Goal: Information Seeking & Learning: Check status

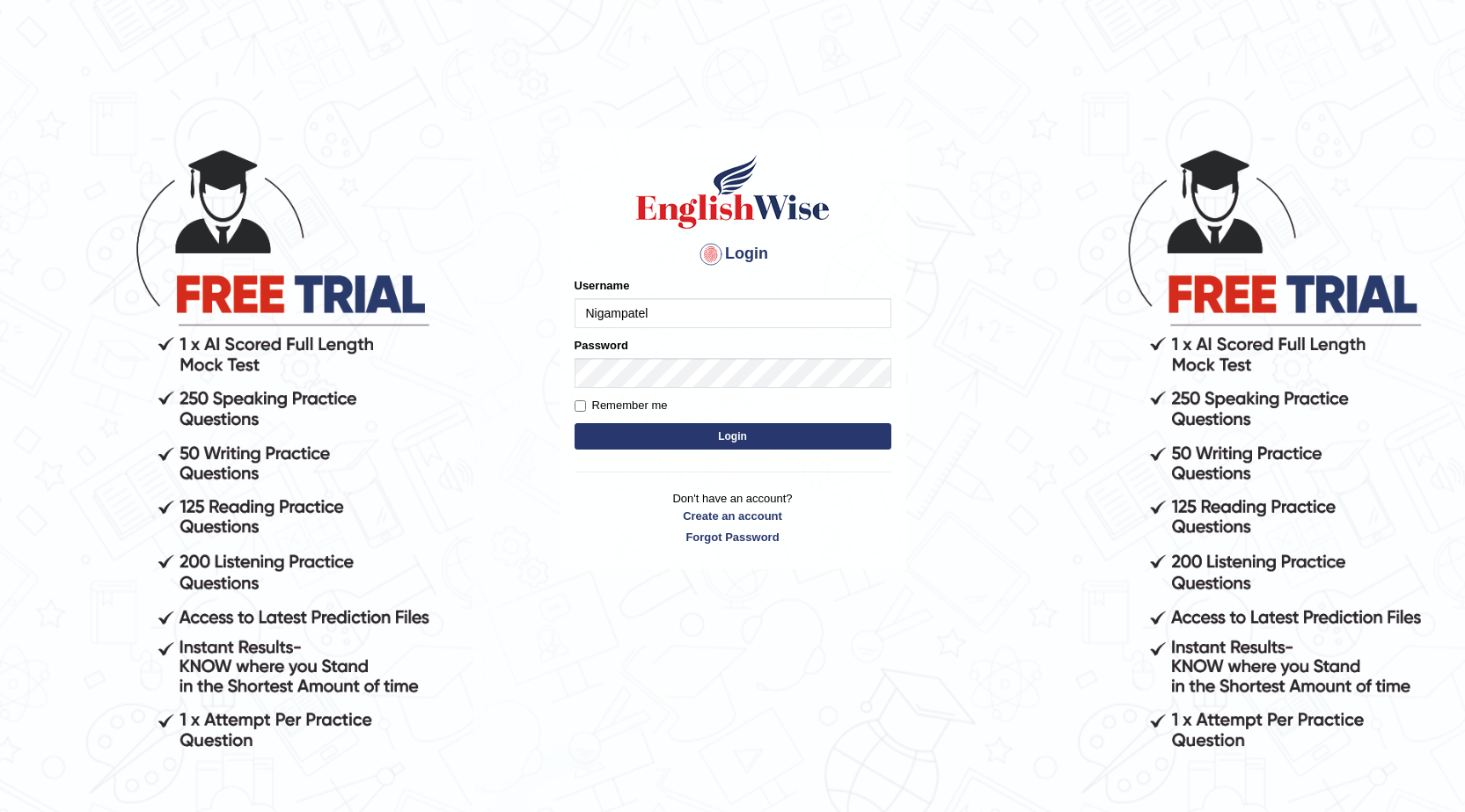
type input "Nigampatel"
click at [759, 428] on button "Login" at bounding box center [732, 436] width 316 height 27
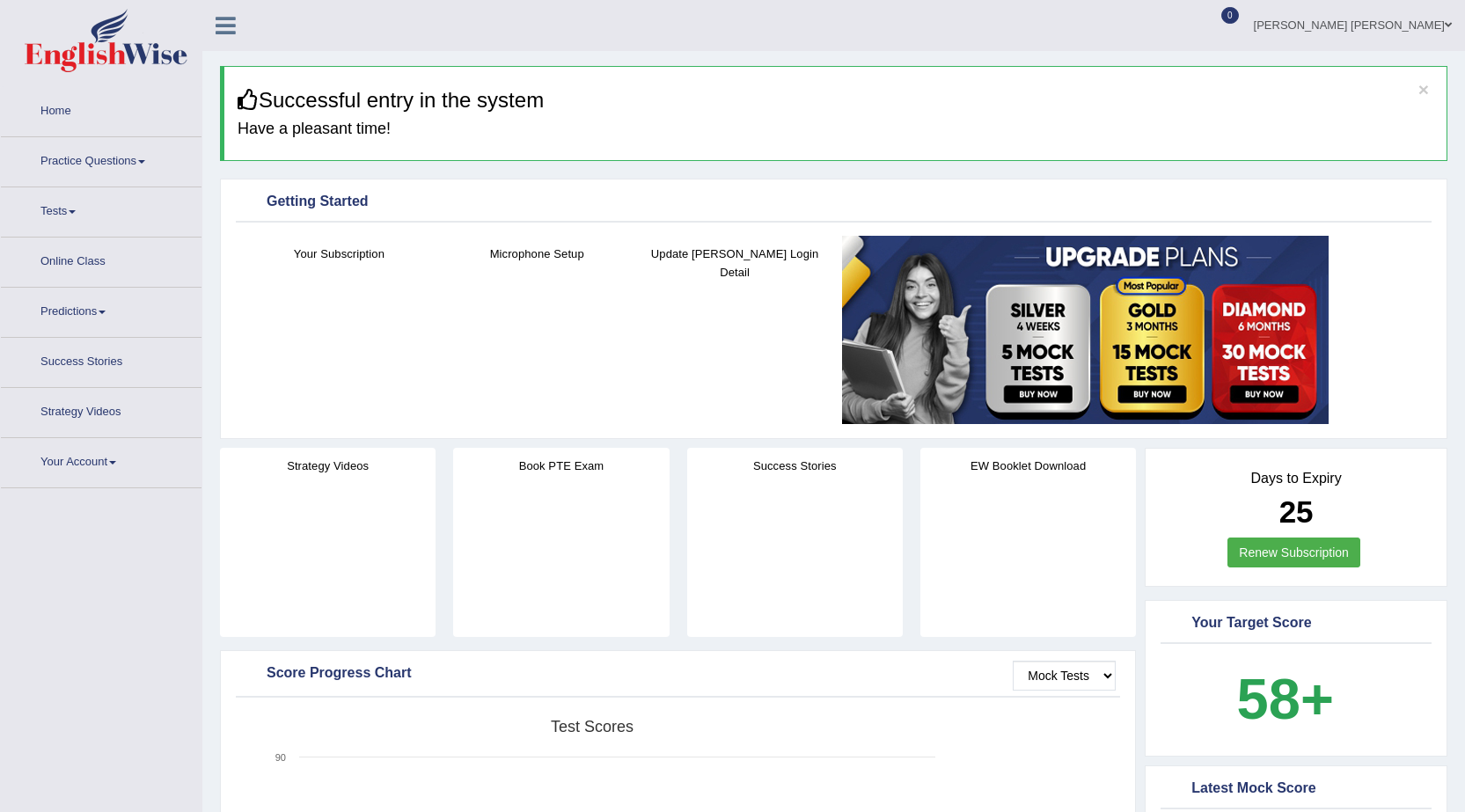
click at [76, 211] on span at bounding box center [71, 212] width 7 height 4
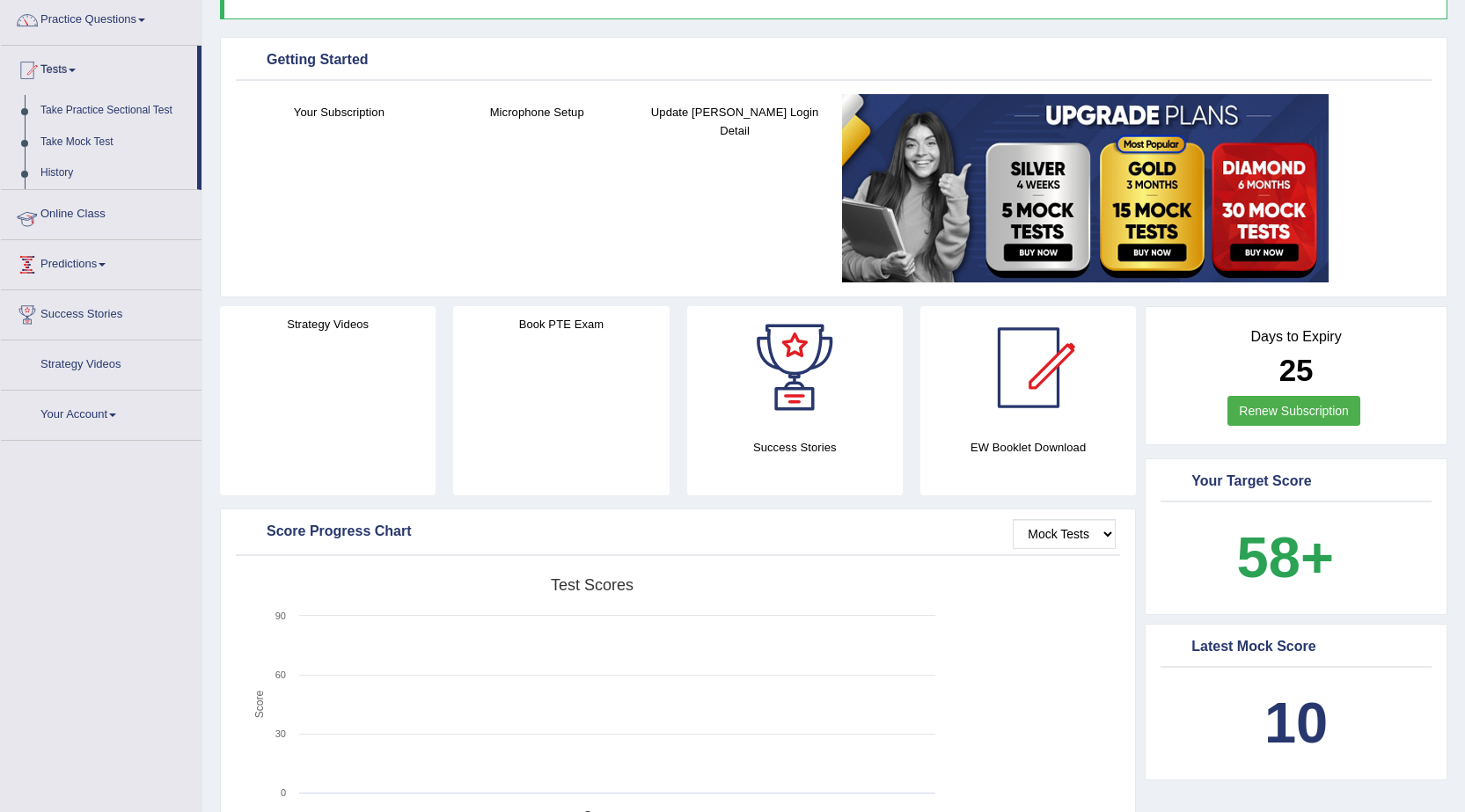
scroll to position [176, 0]
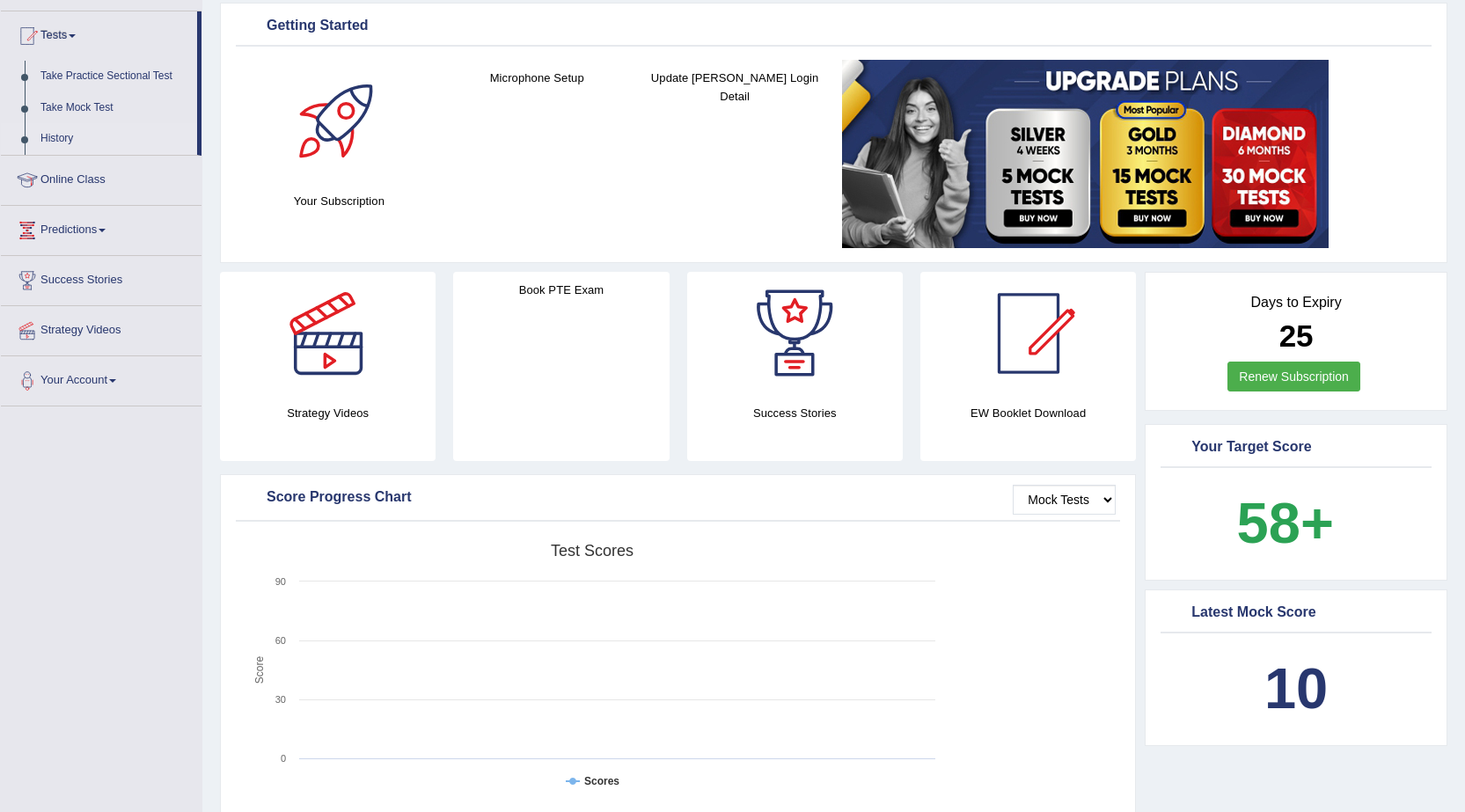
click at [63, 140] on link "History" at bounding box center [114, 139] width 164 height 31
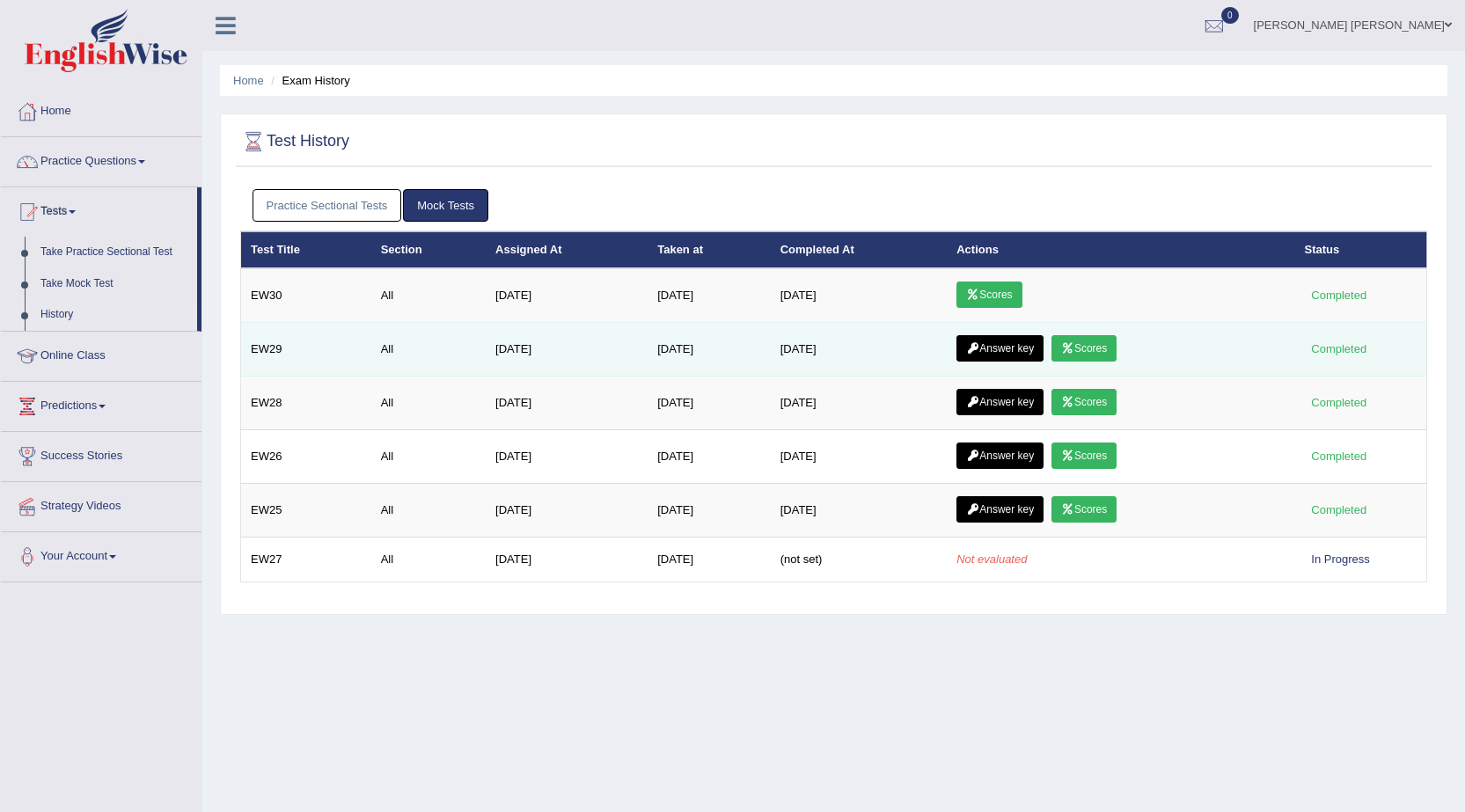
click at [1011, 339] on link "Answer key" at bounding box center [1000, 349] width 87 height 27
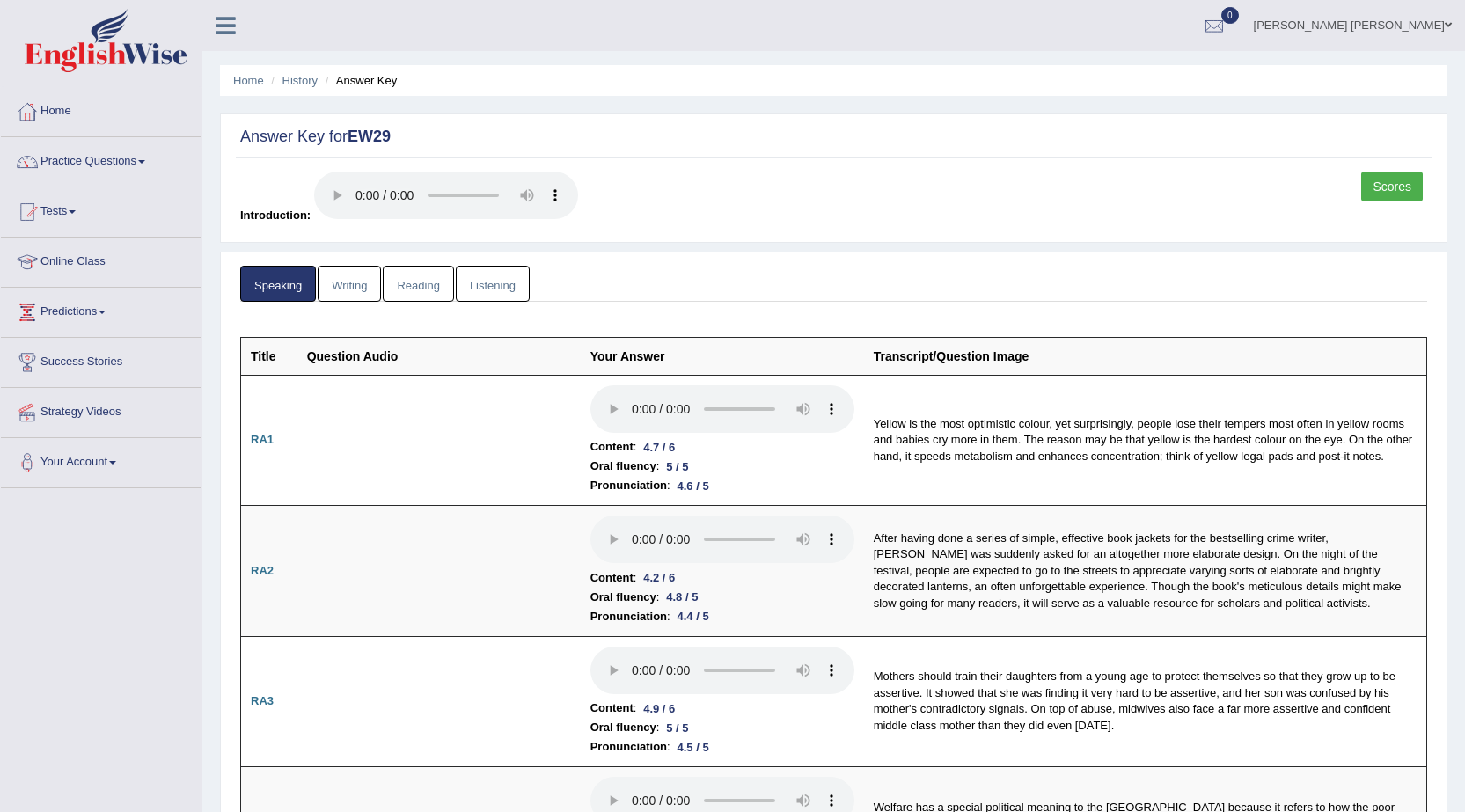
click at [1379, 194] on link "Scores" at bounding box center [1392, 186] width 62 height 29
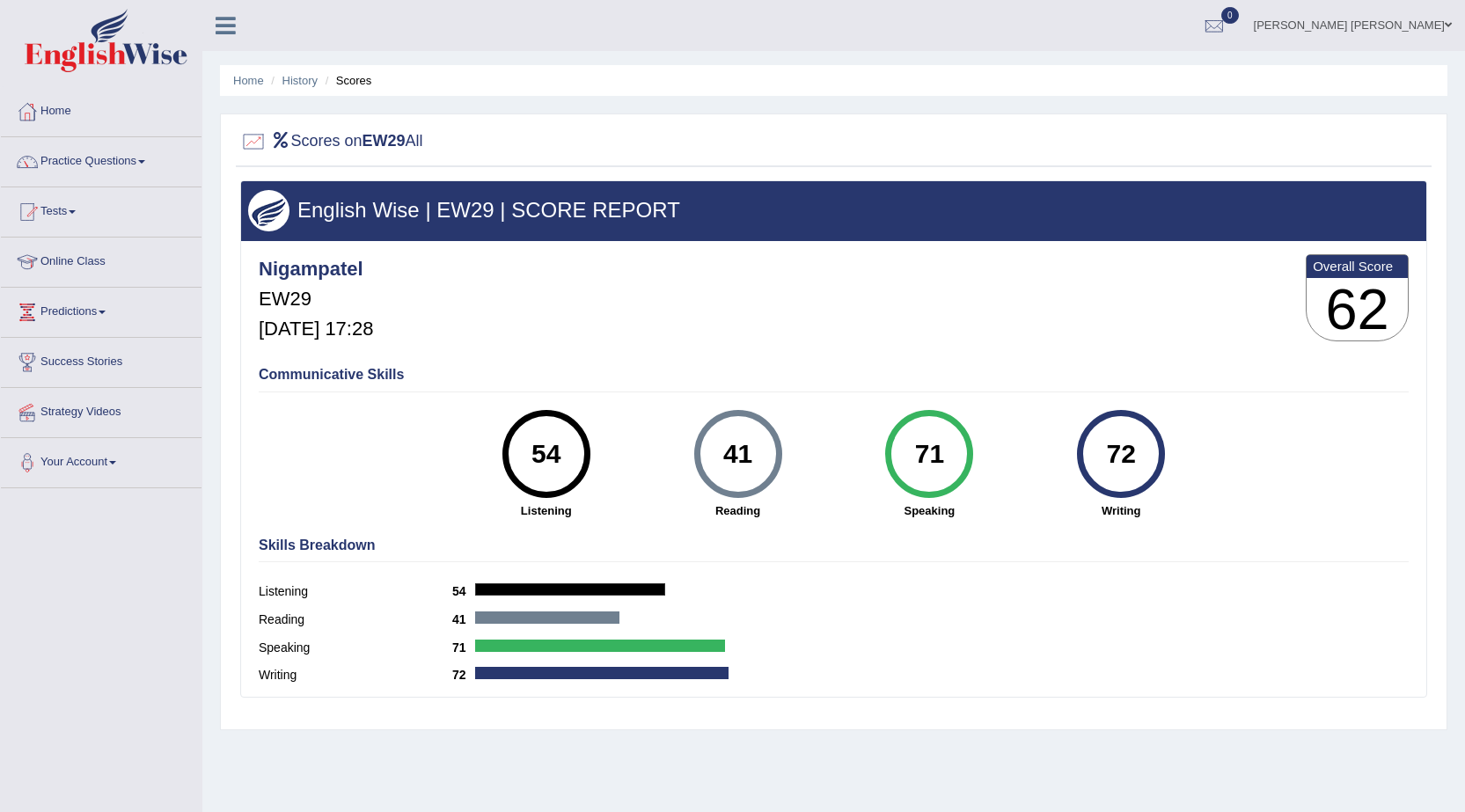
click at [710, 461] on div "41" at bounding box center [738, 454] width 65 height 74
click at [558, 475] on div "54" at bounding box center [546, 454] width 65 height 74
click at [292, 81] on link "History" at bounding box center [299, 81] width 35 height 13
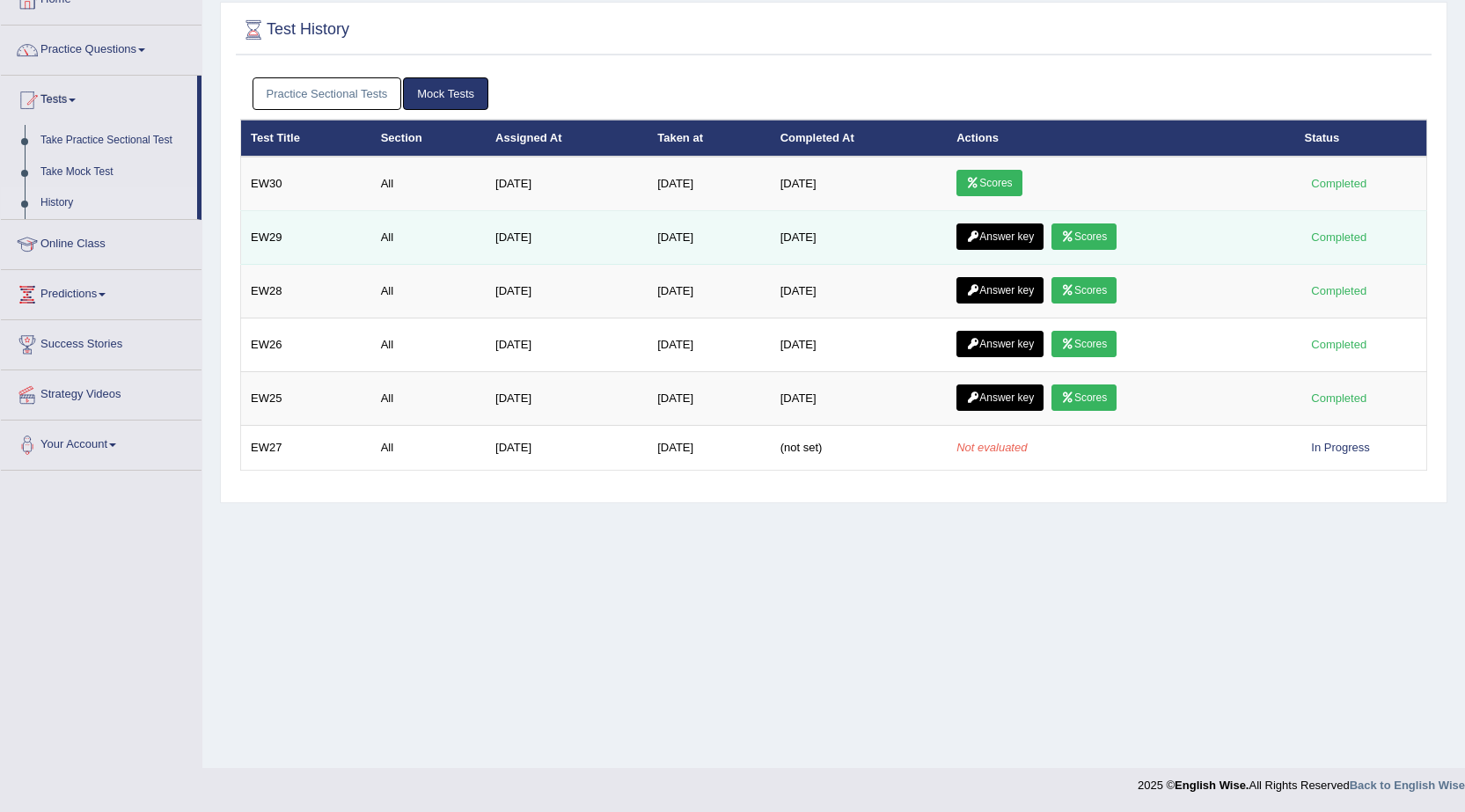
click at [989, 240] on link "Answer key" at bounding box center [1000, 236] width 87 height 27
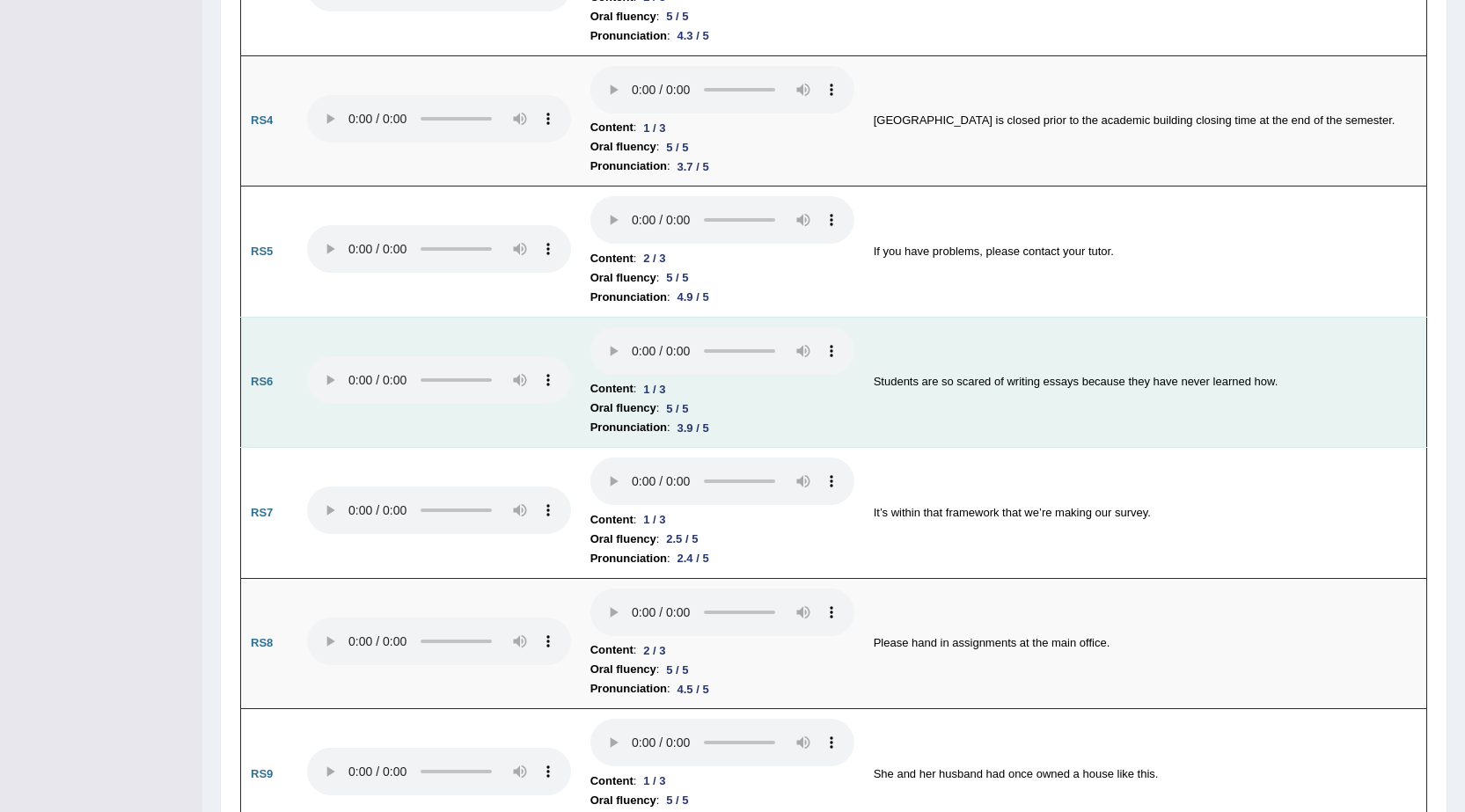
scroll to position [1583, 0]
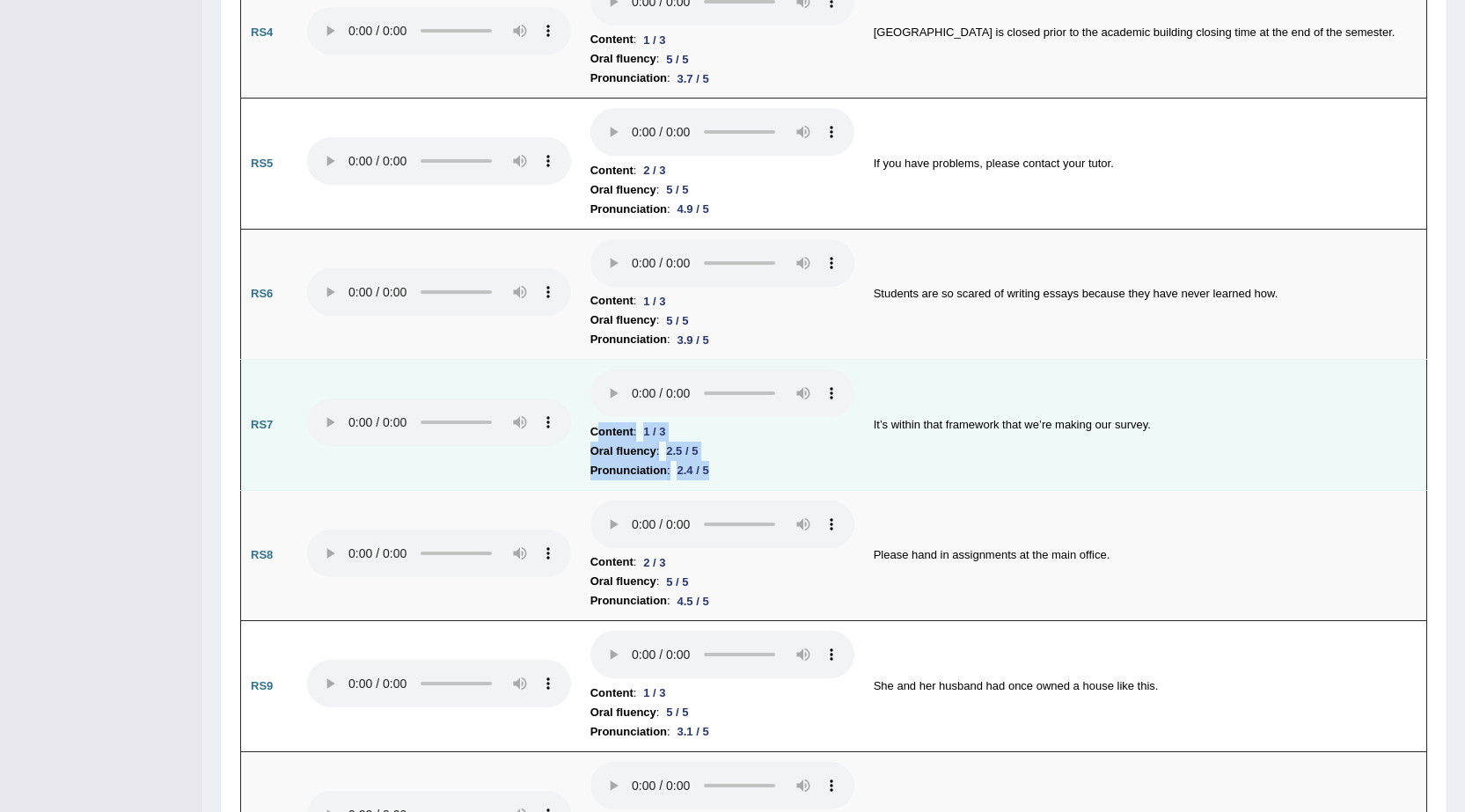
drag, startPoint x: 714, startPoint y: 468, endPoint x: 599, endPoint y: 439, distance: 118.6
click at [599, 439] on td "Content : 1 / 3 Oral fluency : 2.5 / 5 Pronunciation : 2.4 / 5" at bounding box center [722, 425] width 283 height 131
click at [656, 453] on b "Oral fluency" at bounding box center [622, 451] width 66 height 19
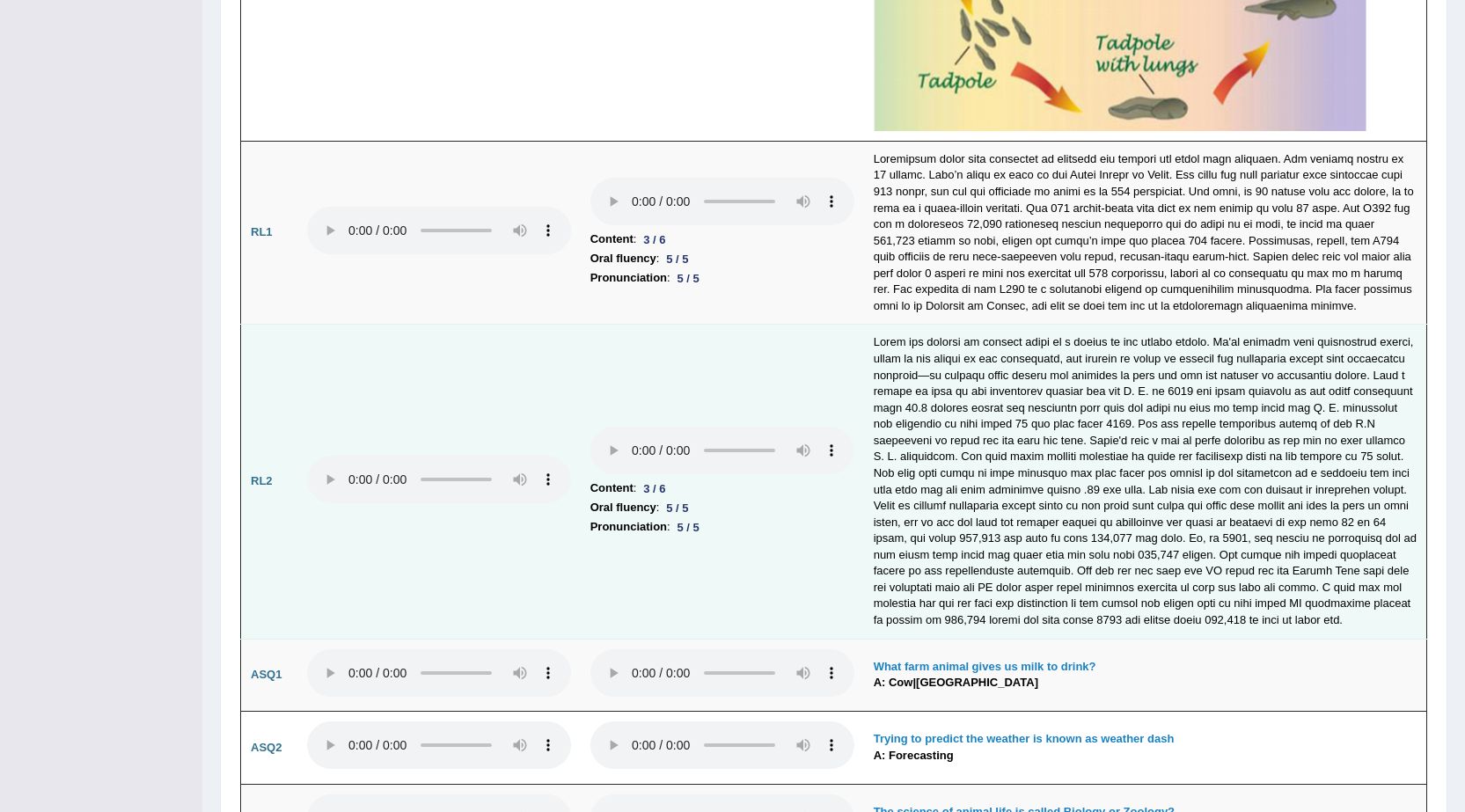
scroll to position [4222, 0]
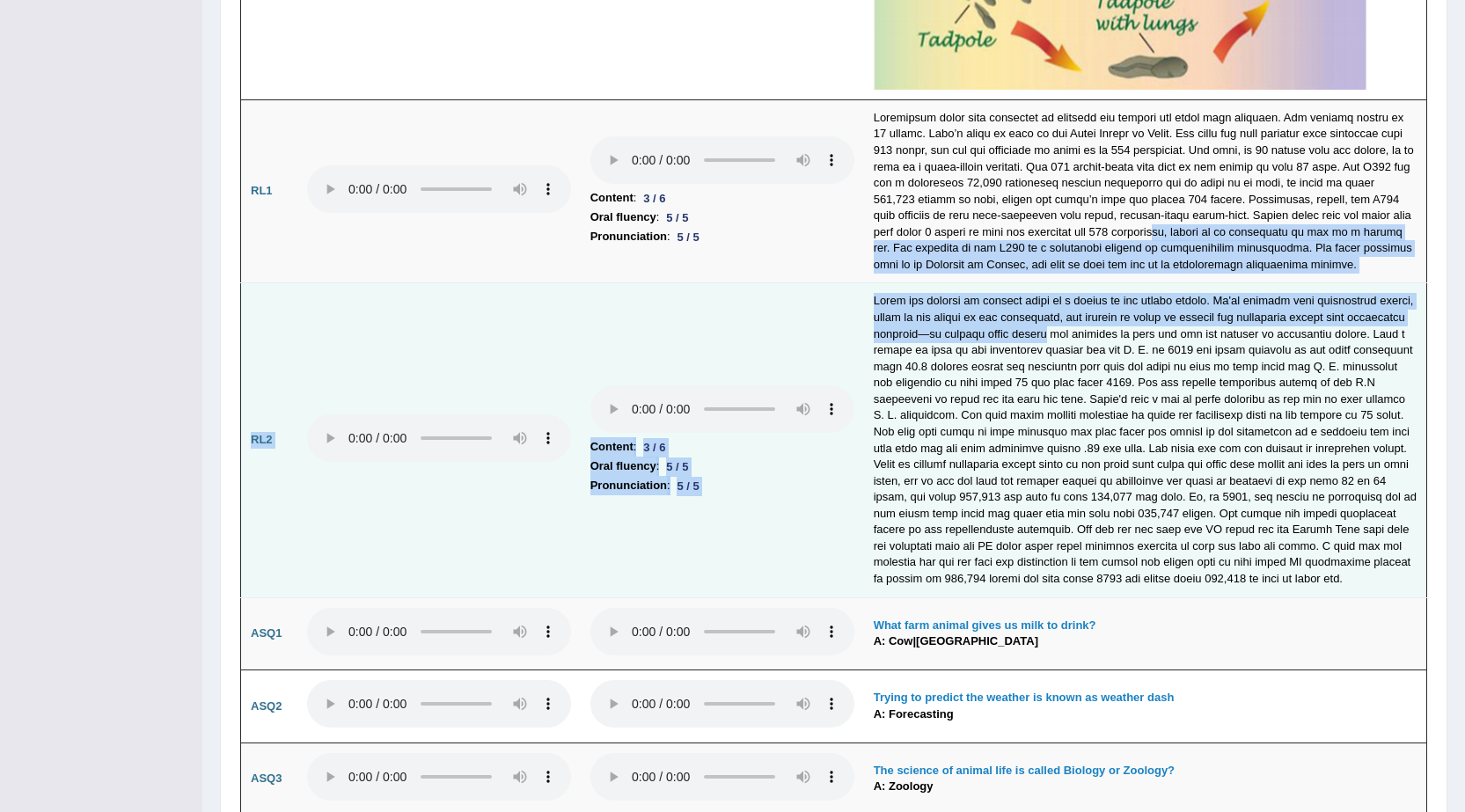
drag, startPoint x: 1056, startPoint y: 225, endPoint x: 1094, endPoint y: 342, distance: 123.0
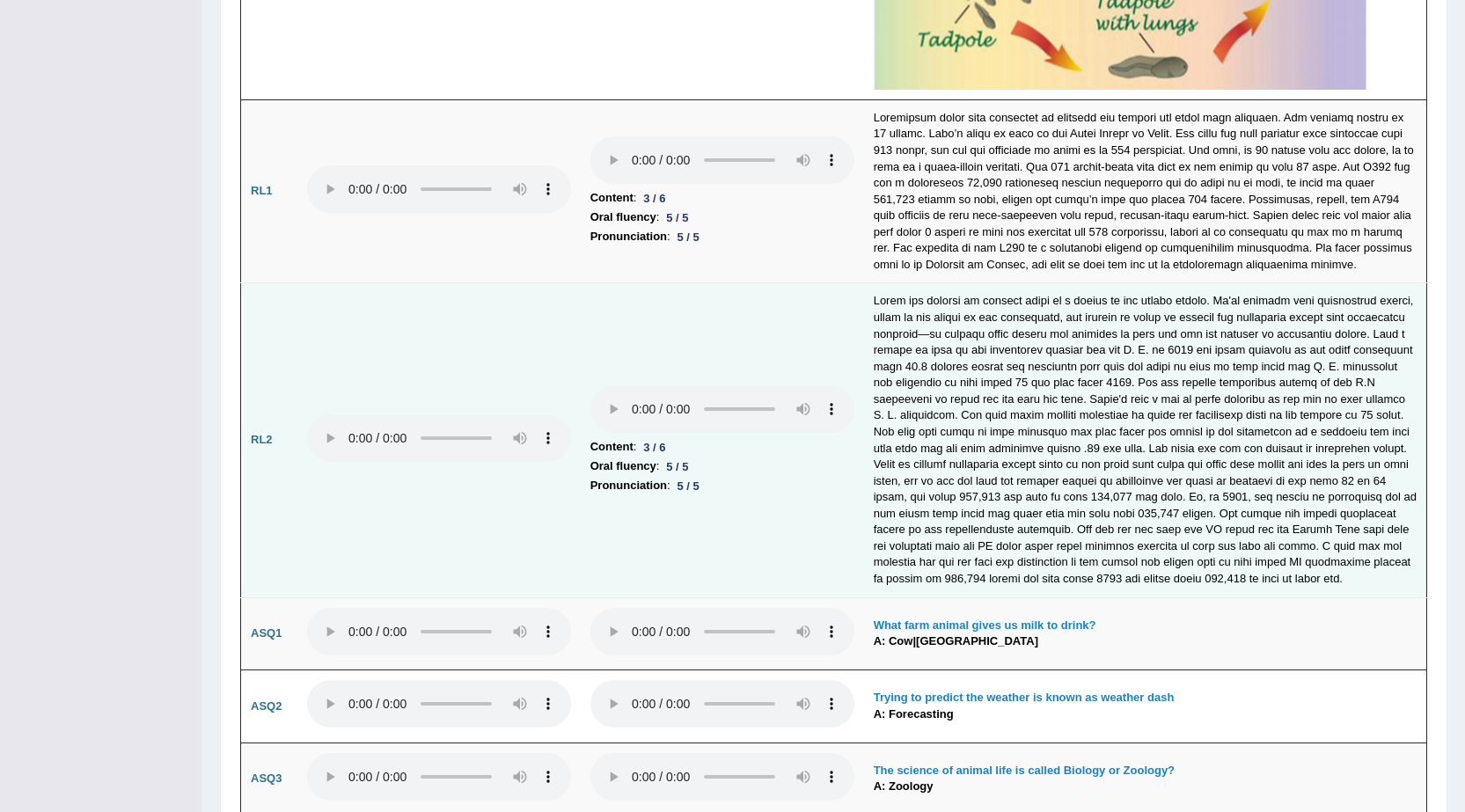
click at [1197, 387] on td at bounding box center [1145, 440] width 563 height 314
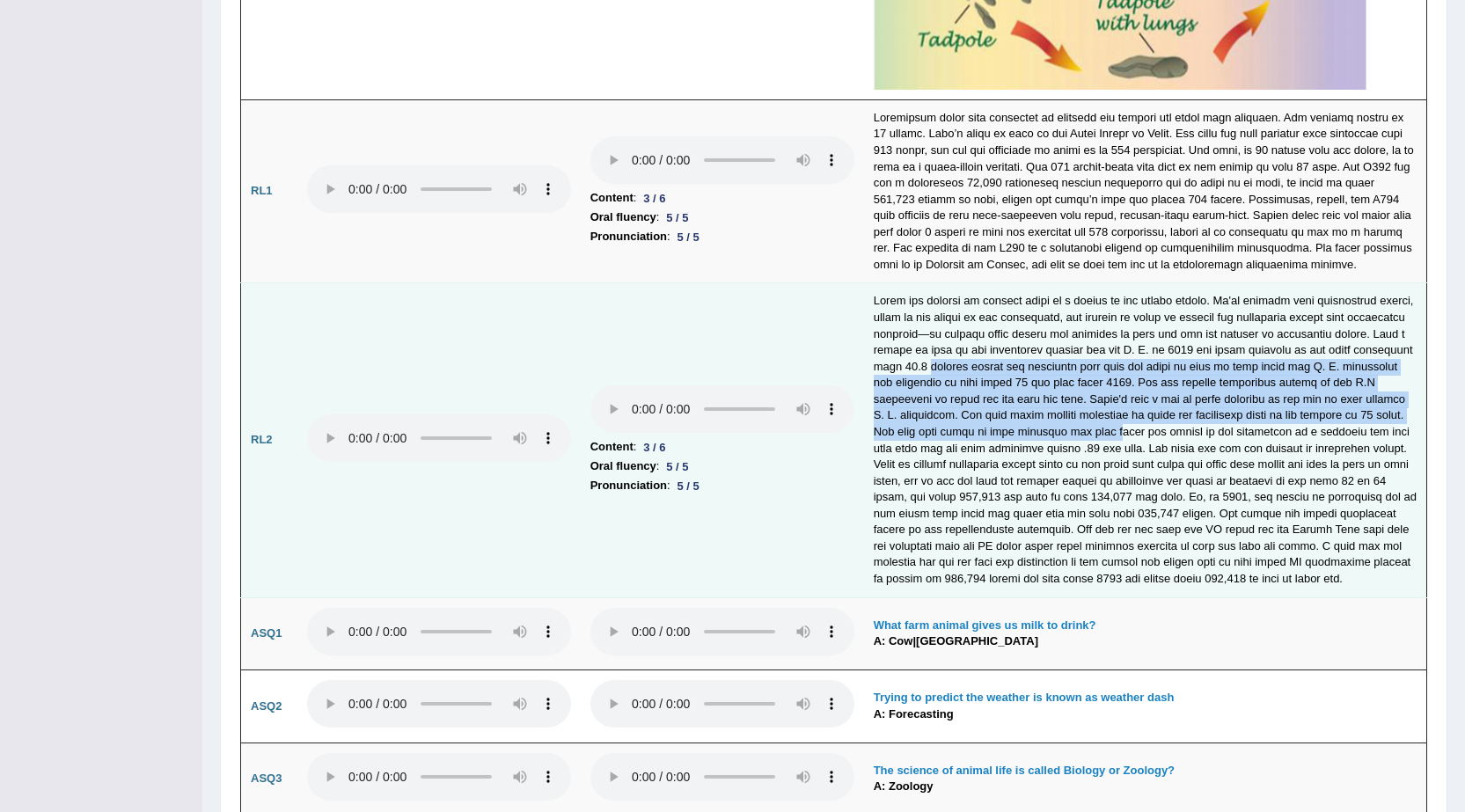
drag, startPoint x: 977, startPoint y: 372, endPoint x: 1086, endPoint y: 437, distance: 126.9
click at [1086, 437] on td at bounding box center [1145, 440] width 563 height 314
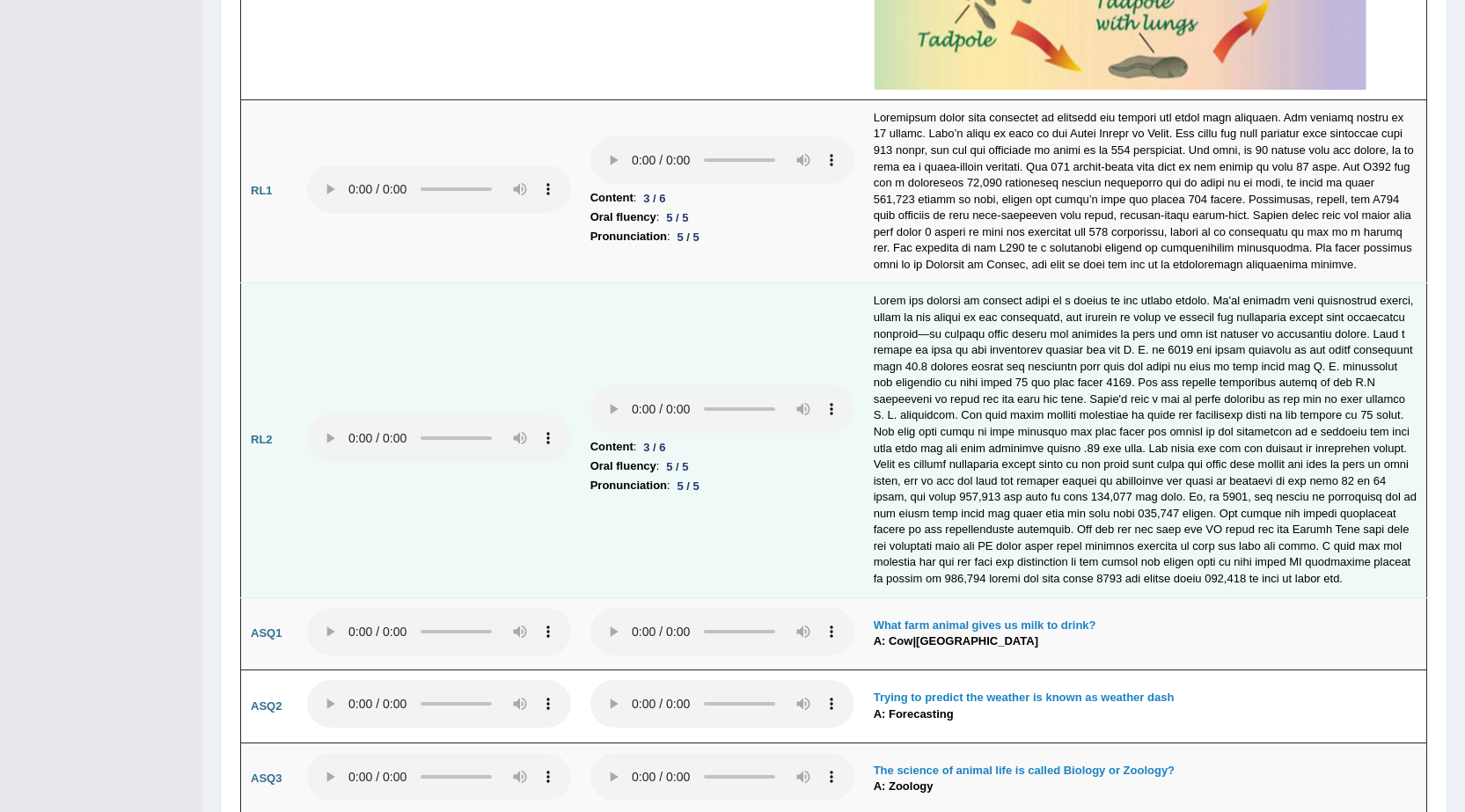
click at [1150, 492] on td at bounding box center [1145, 440] width 563 height 314
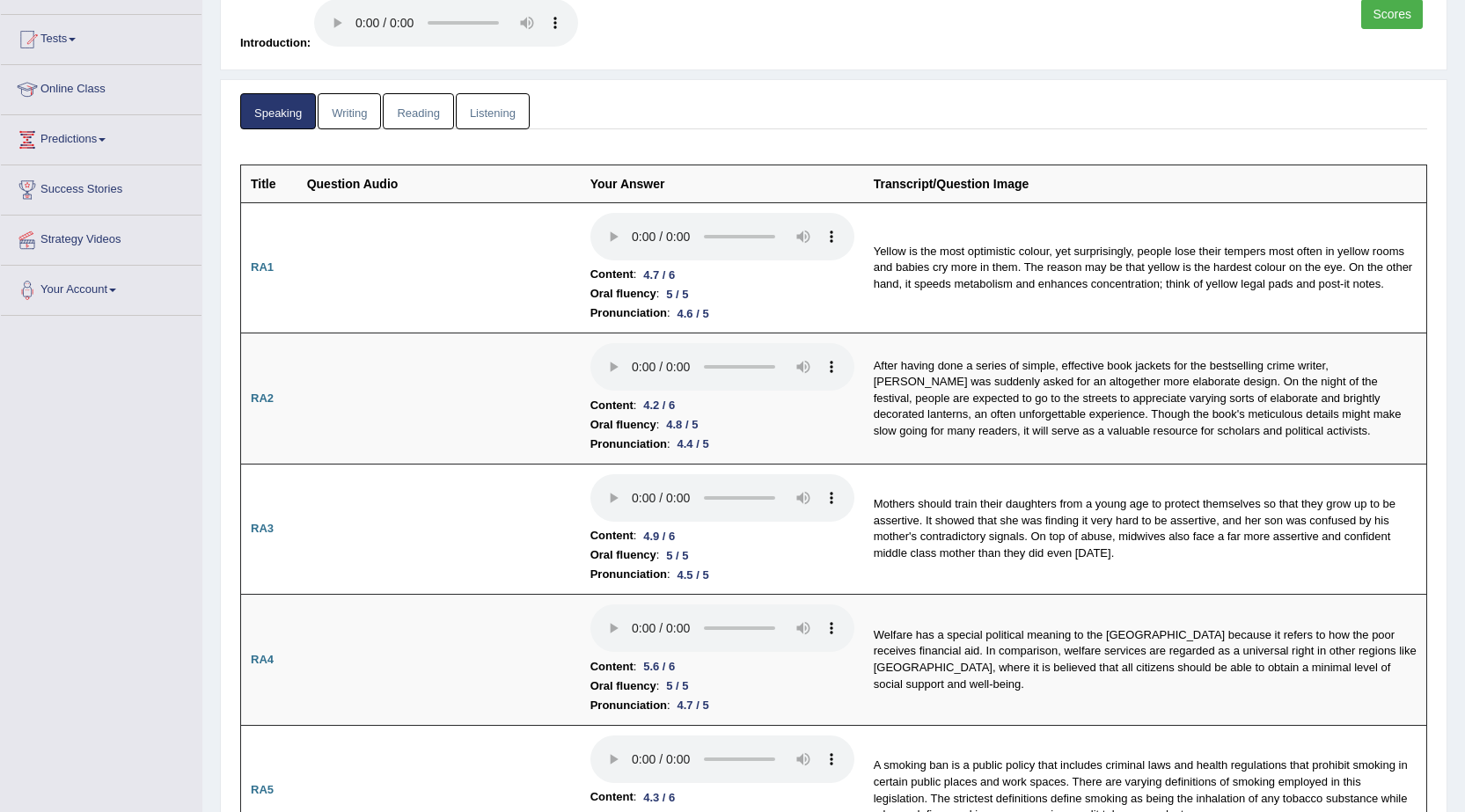
scroll to position [36, 0]
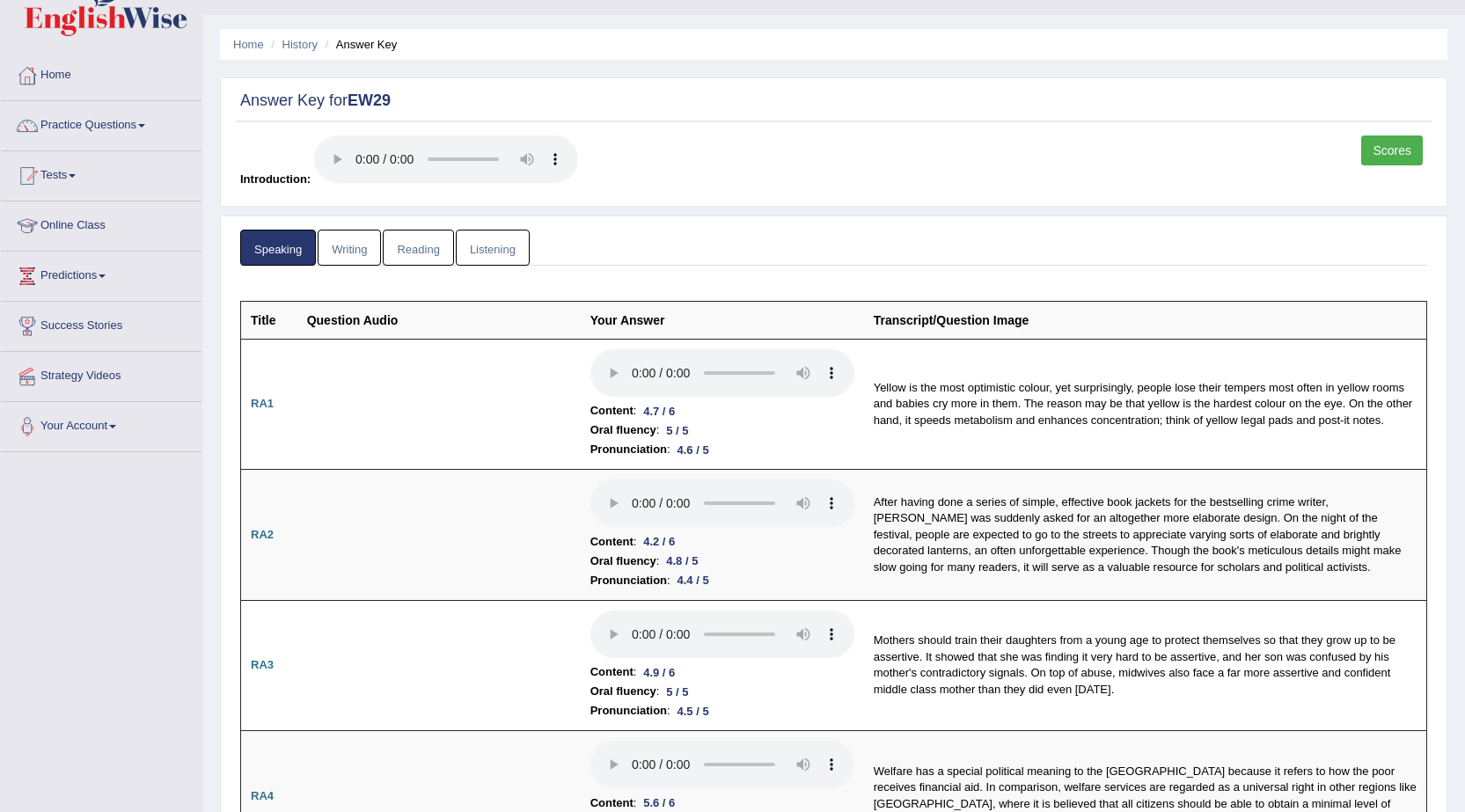
click at [343, 246] on link "Writing" at bounding box center [349, 248] width 64 height 36
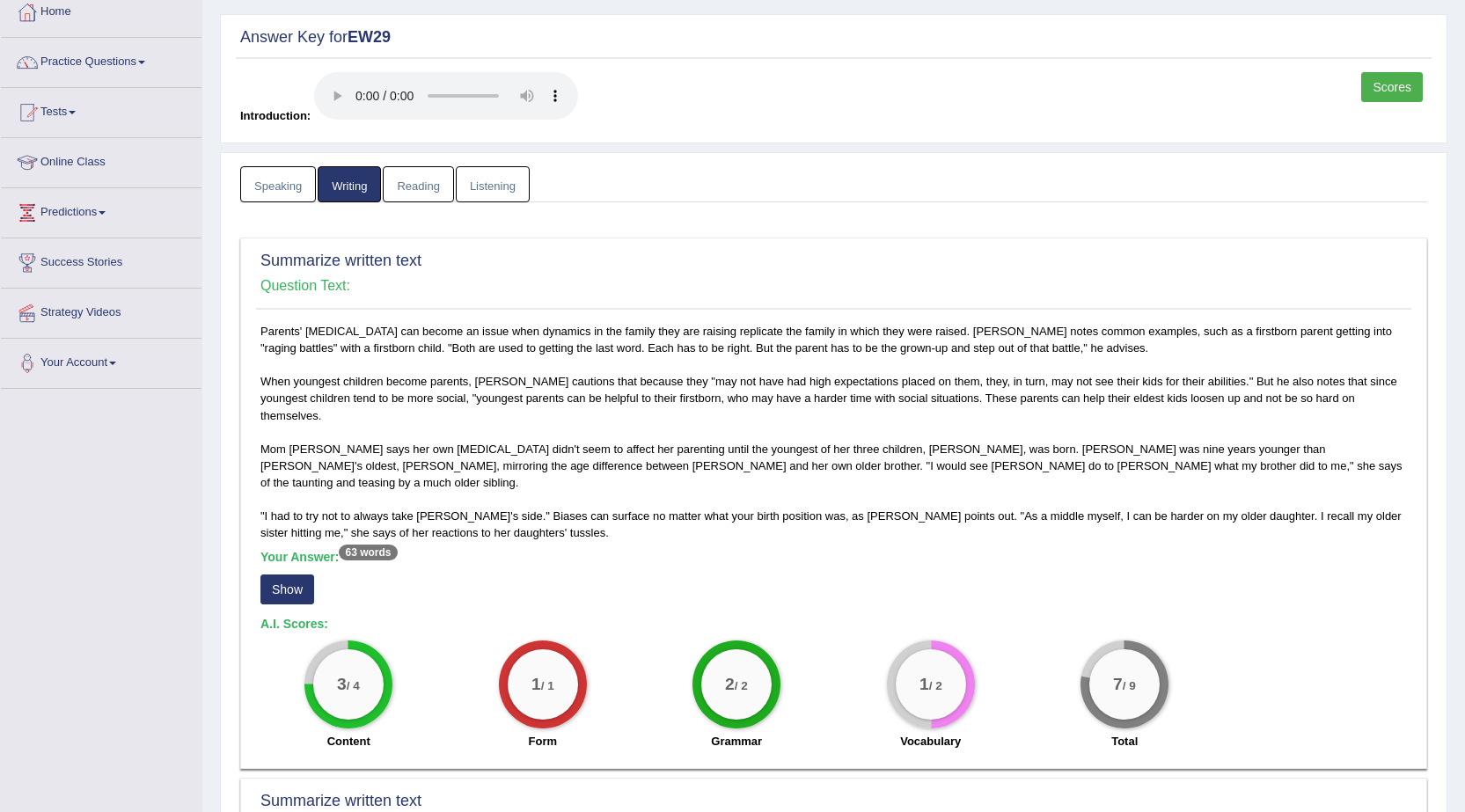
scroll to position [476, 0]
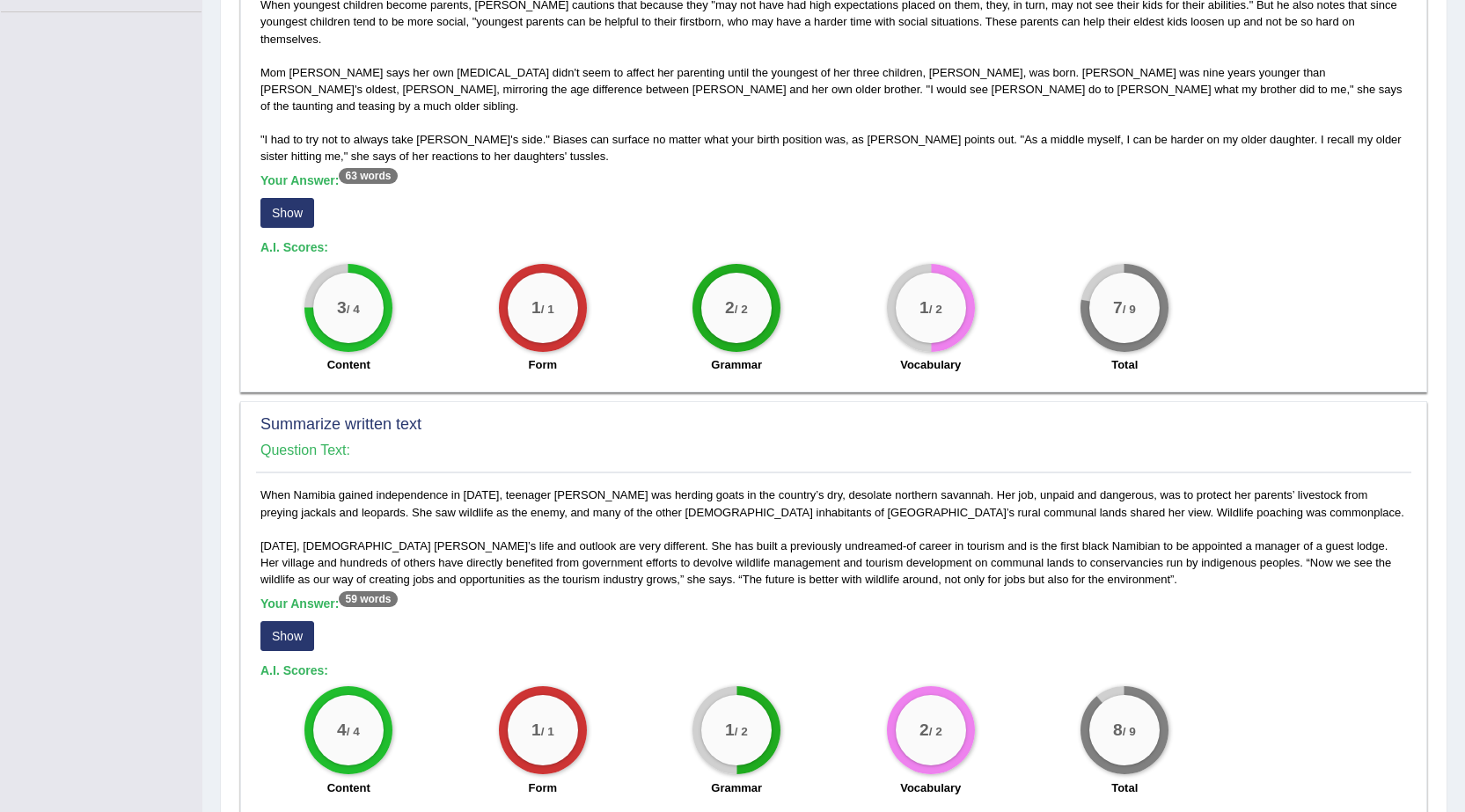
click at [285, 198] on button "Show" at bounding box center [287, 212] width 53 height 29
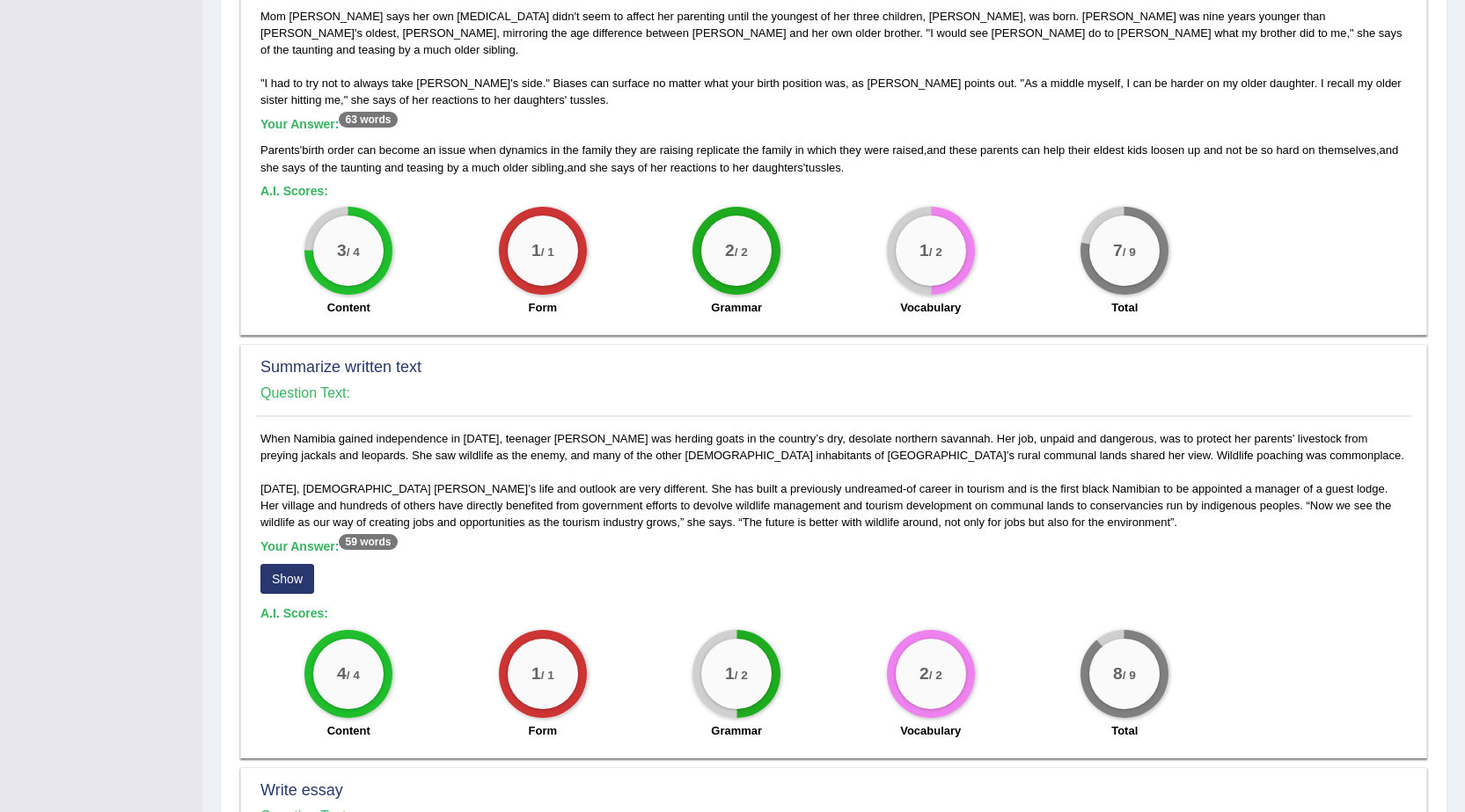
scroll to position [564, 0]
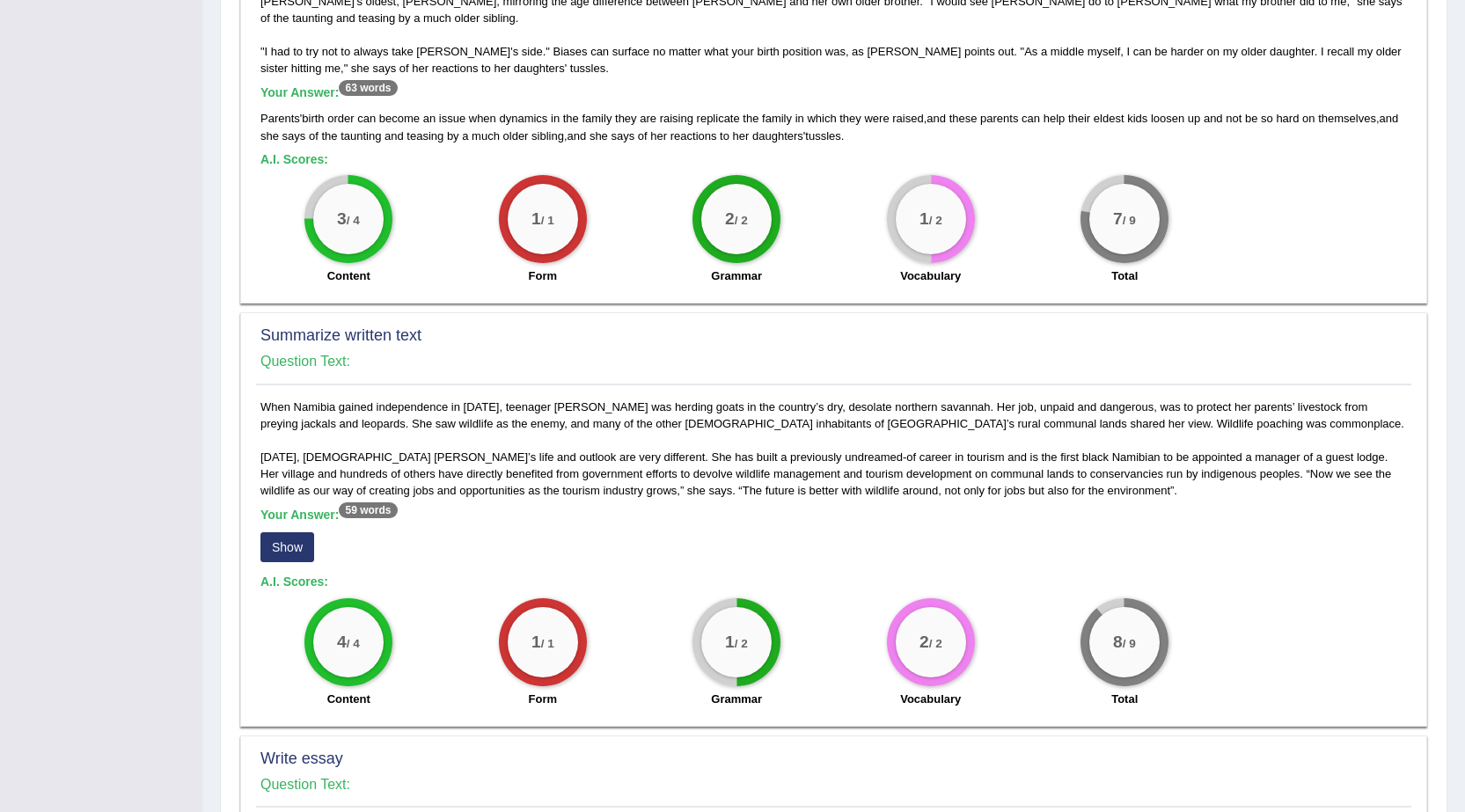
click at [694, 112] on span "raising" at bounding box center [676, 119] width 33 height 13
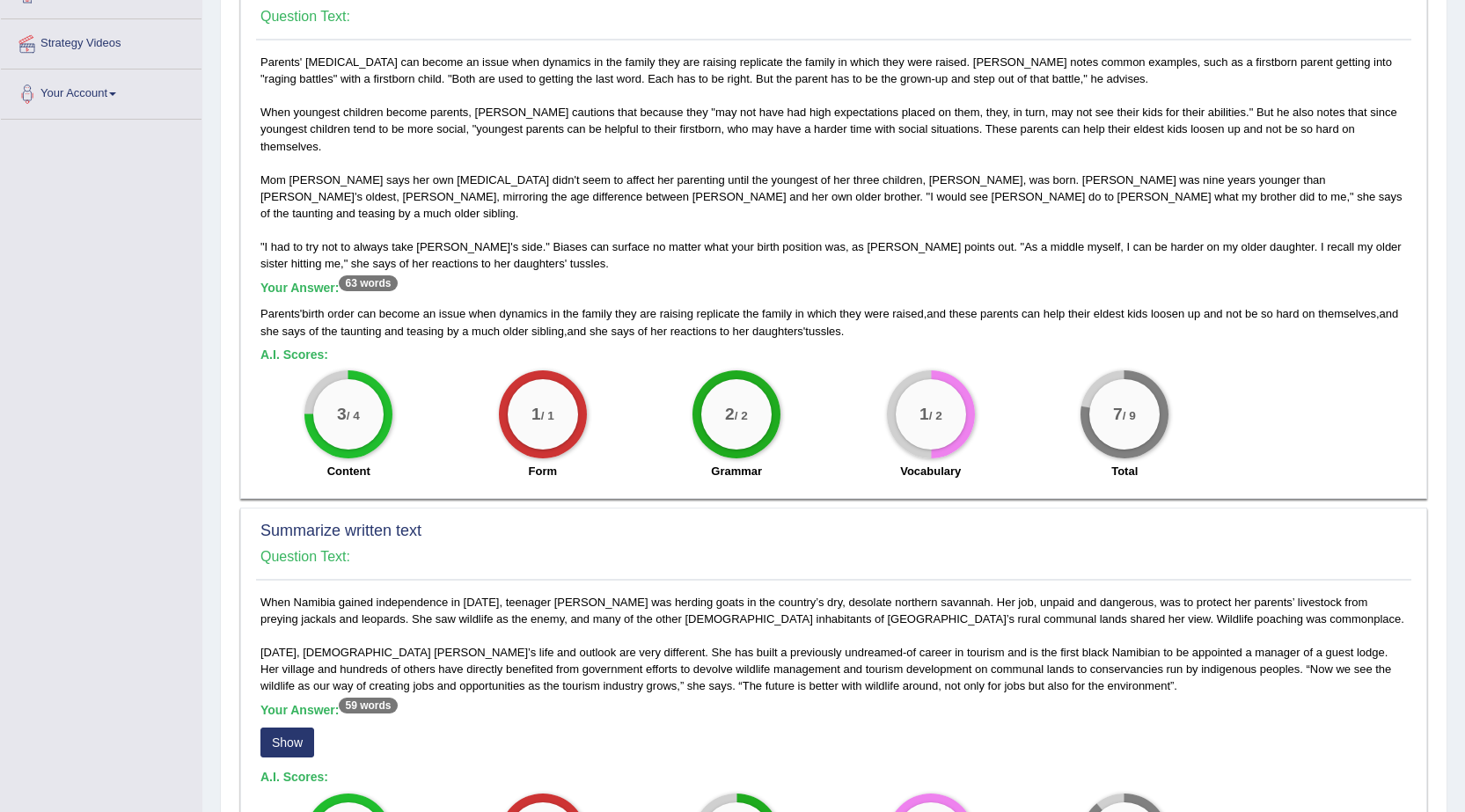
scroll to position [651, 0]
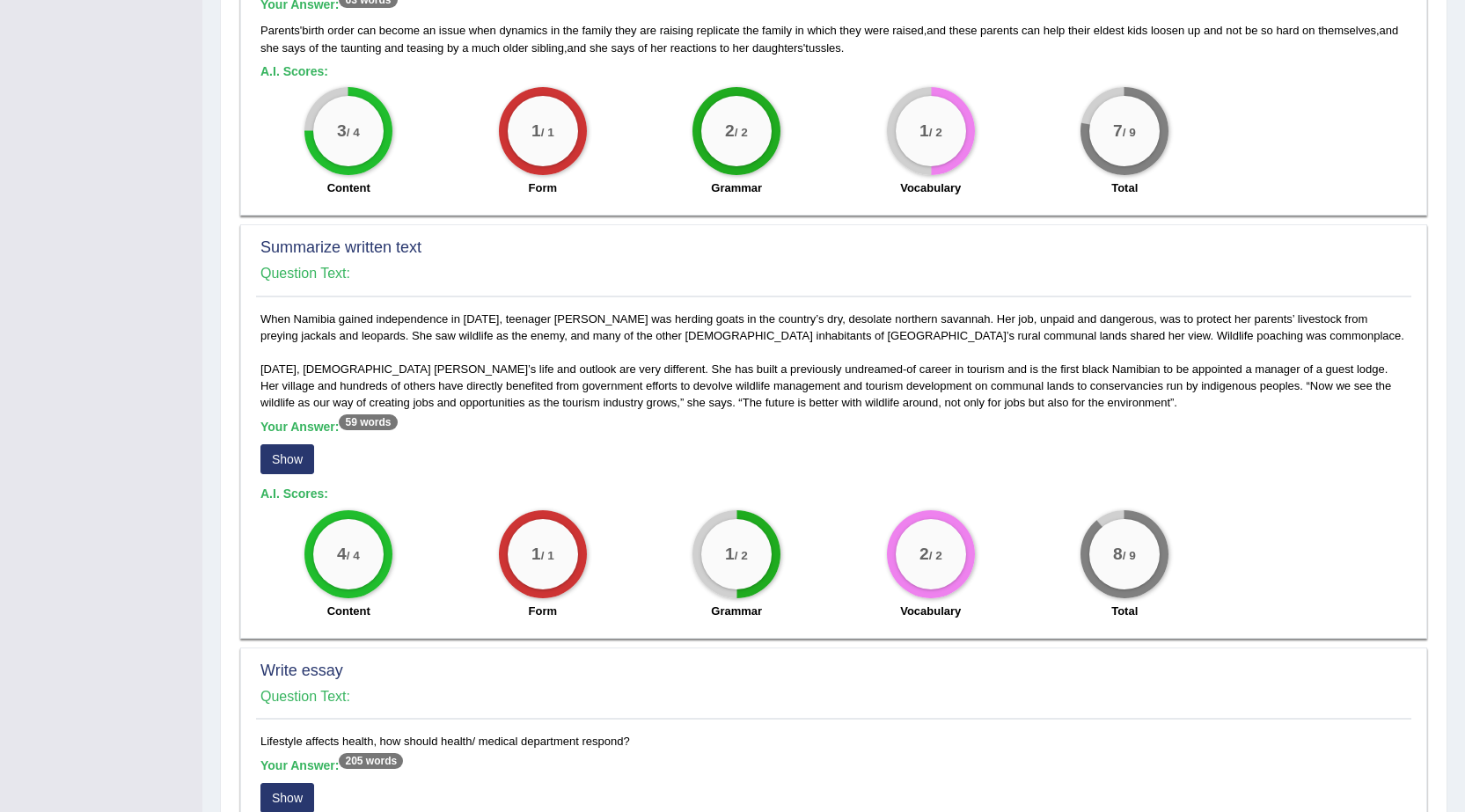
click at [281, 444] on button "Show" at bounding box center [287, 459] width 53 height 29
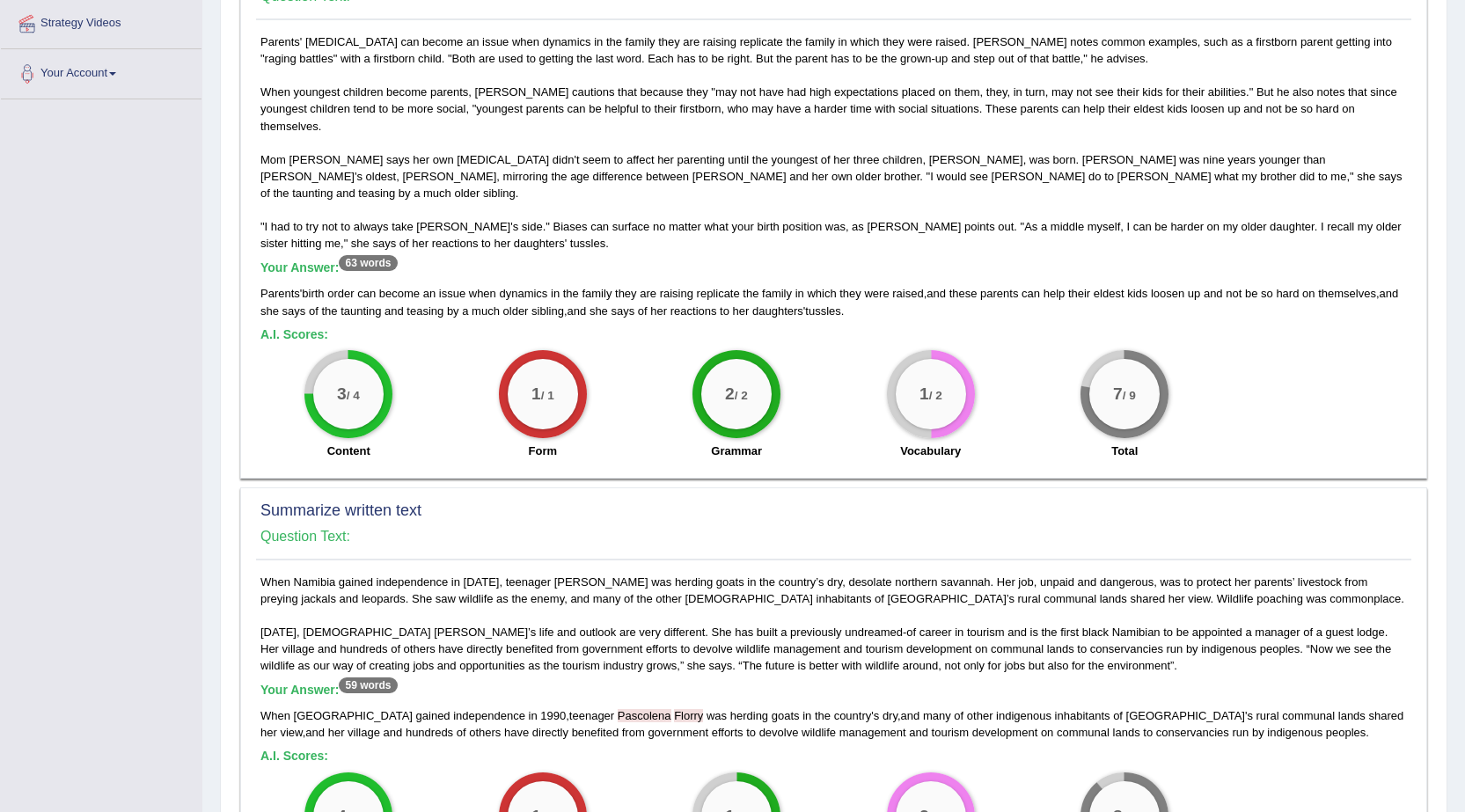
scroll to position [387, 0]
drag, startPoint x: 923, startPoint y: 364, endPoint x: 911, endPoint y: 366, distance: 12.2
click at [911, 366] on div "1 / 2" at bounding box center [931, 395] width 70 height 70
click at [864, 403] on div "1 / 2 Vocabulary" at bounding box center [931, 407] width 195 height 113
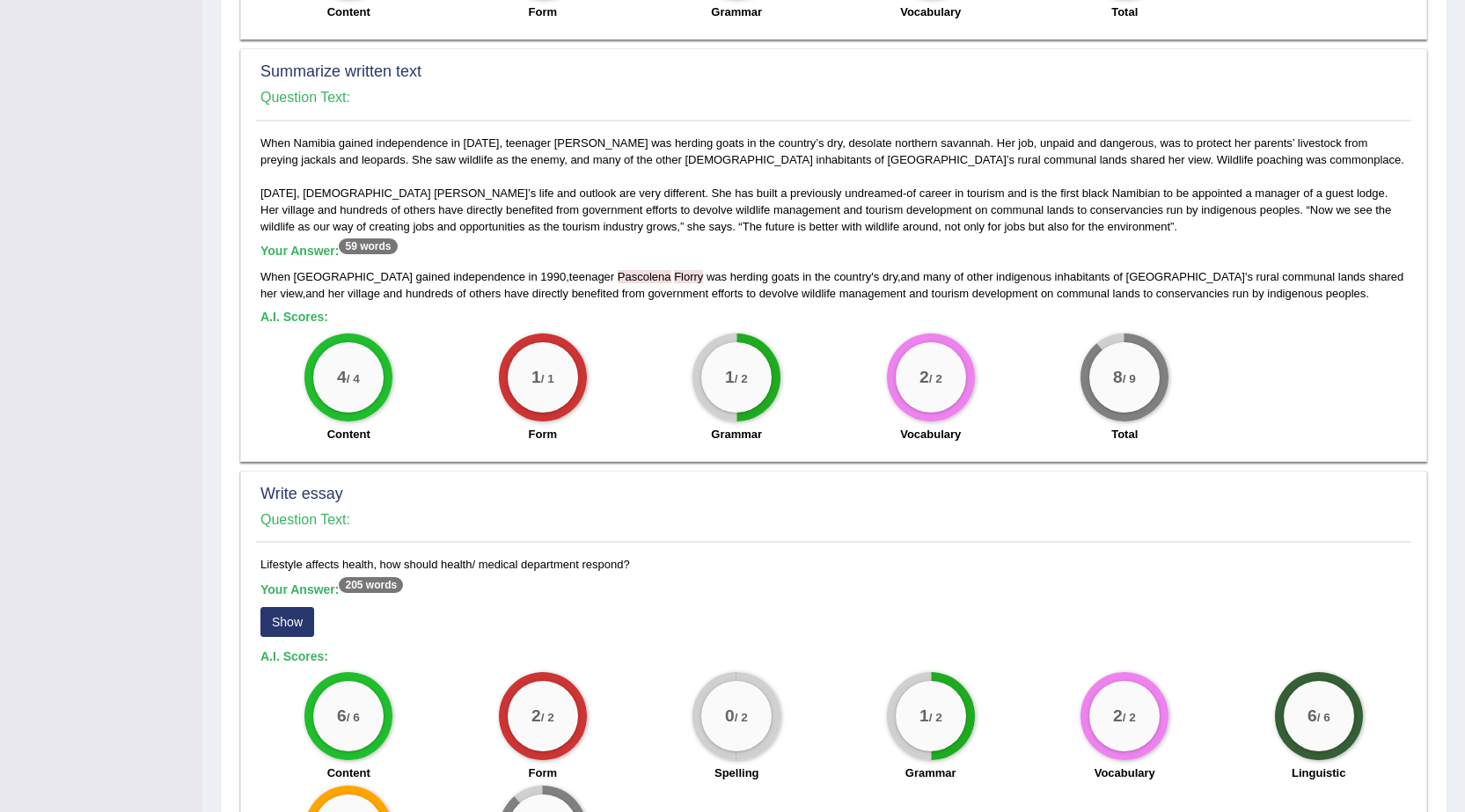
scroll to position [977, 0]
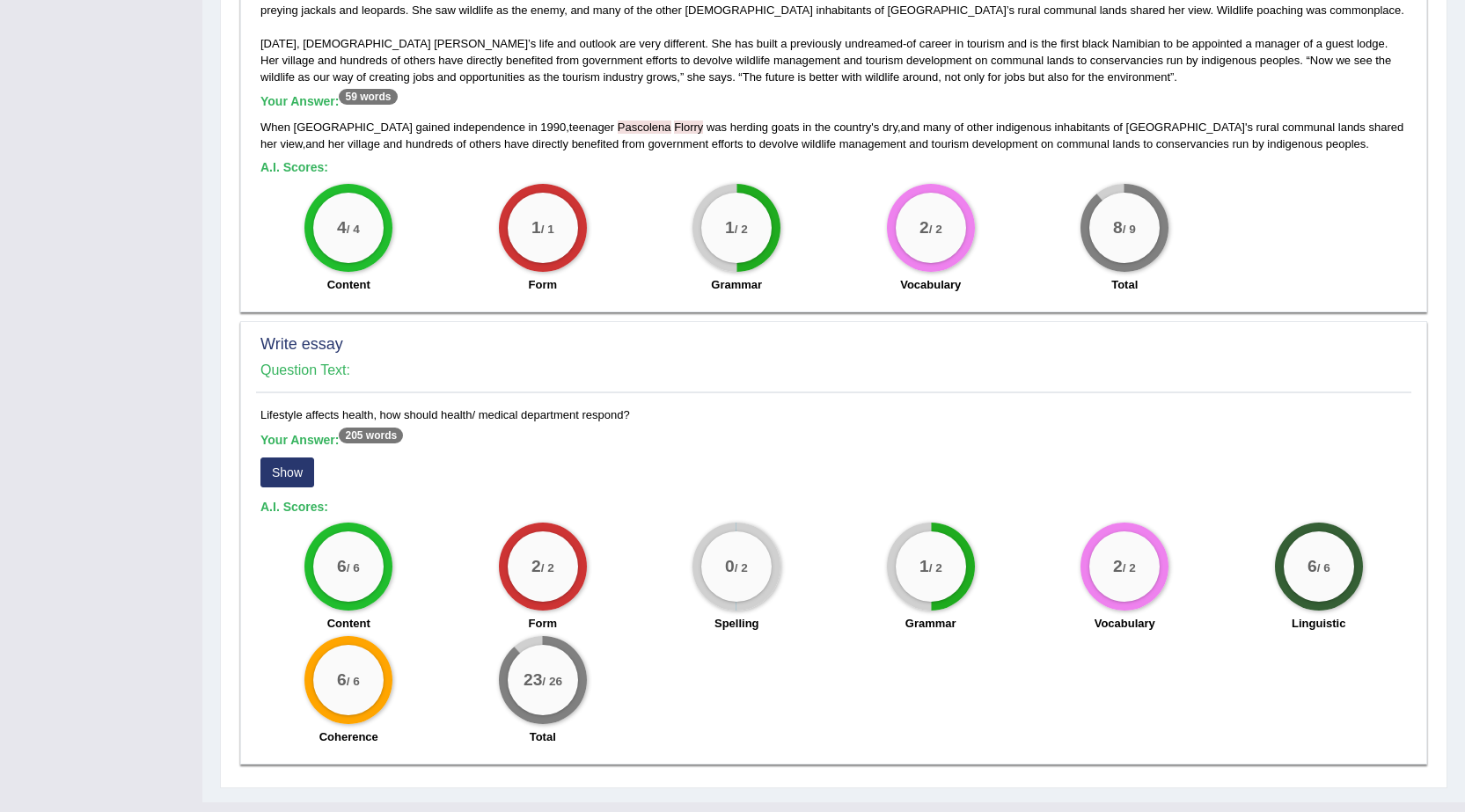
click at [276, 458] on button "Show" at bounding box center [287, 472] width 53 height 29
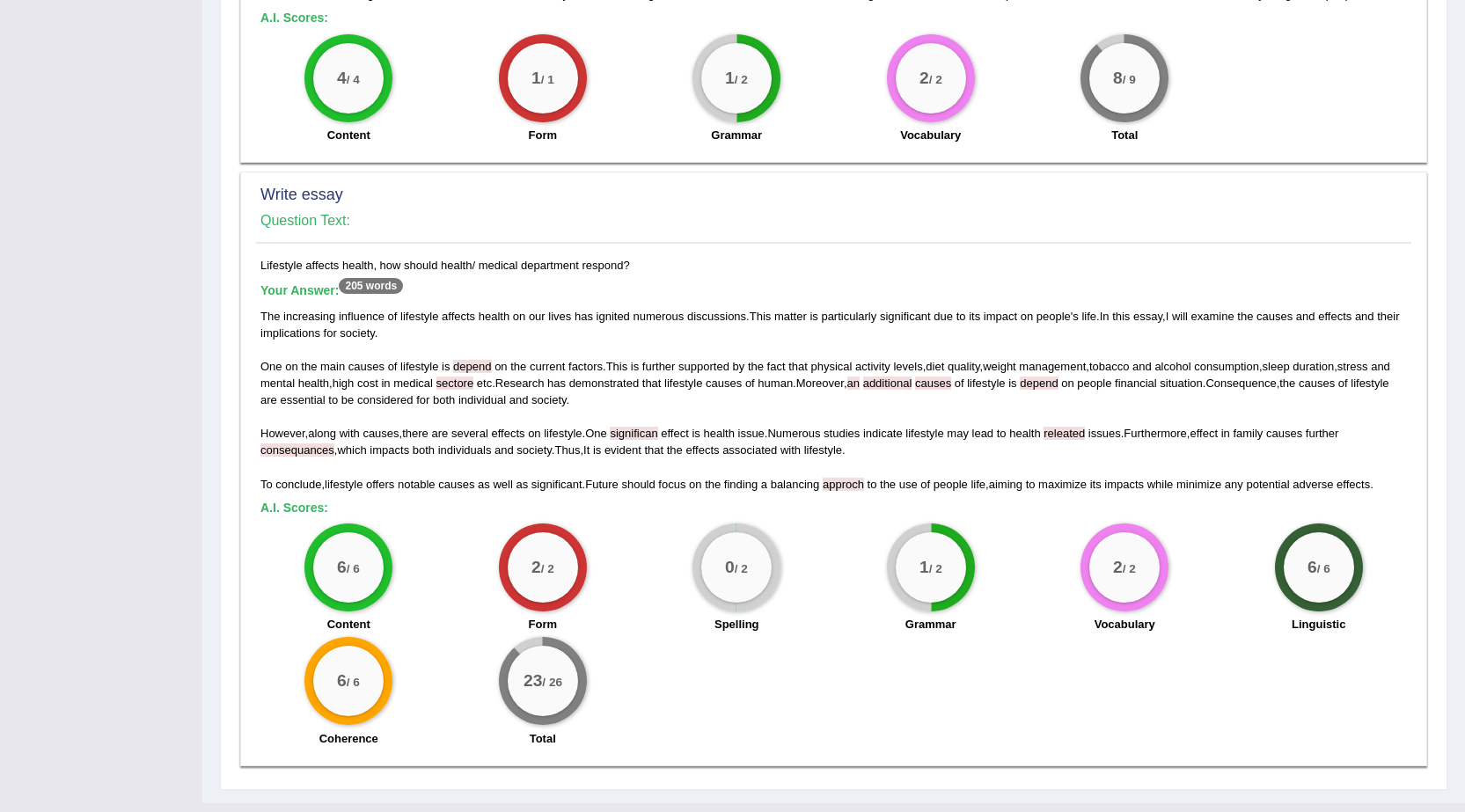
scroll to position [1128, 0]
click at [893, 349] on div "The increasing influence of lifestyle affects health on our lives has ignited n…" at bounding box center [833, 398] width 1147 height 184
drag, startPoint x: 879, startPoint y: 351, endPoint x: 890, endPoint y: 350, distance: 11.0
click at [890, 350] on div "The increasing influence of lifestyle affects health on our lives has ignited n…" at bounding box center [833, 398] width 1147 height 184
click at [987, 349] on div "The increasing influence of lifestyle affects health on our lives has ignited n…" at bounding box center [833, 398] width 1147 height 184
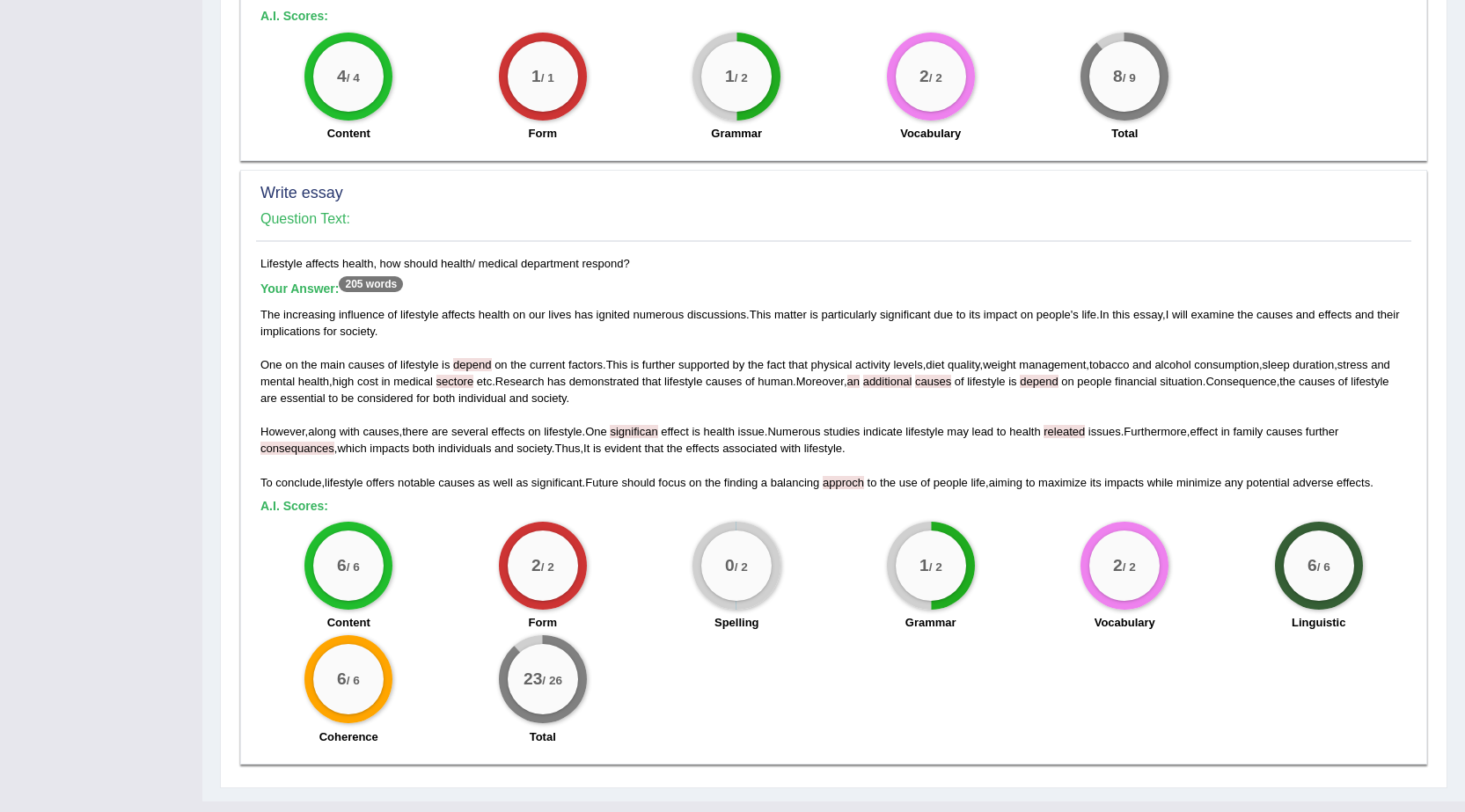
click at [839, 476] on span "approch" at bounding box center [844, 482] width 42 height 13
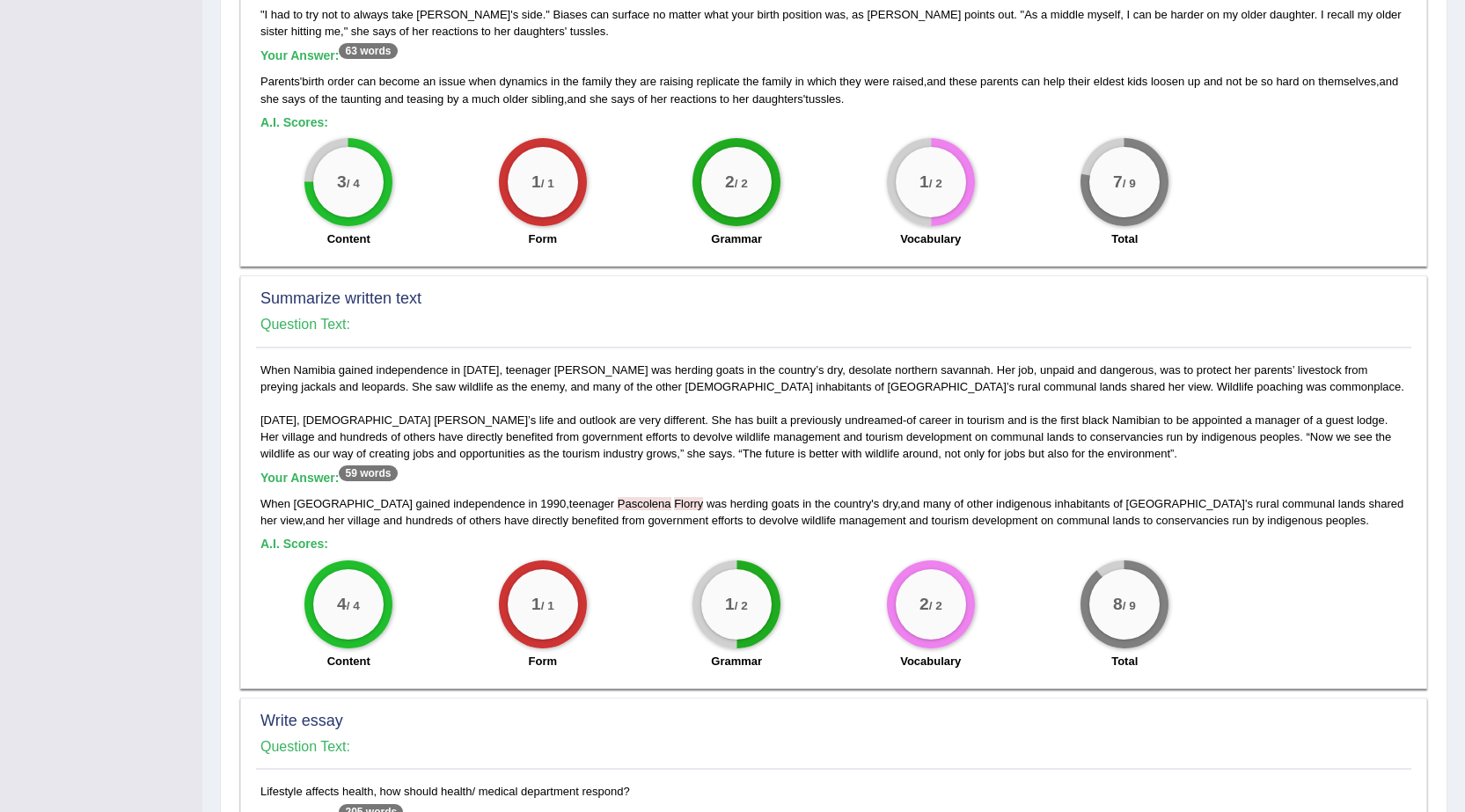
scroll to position [0, 0]
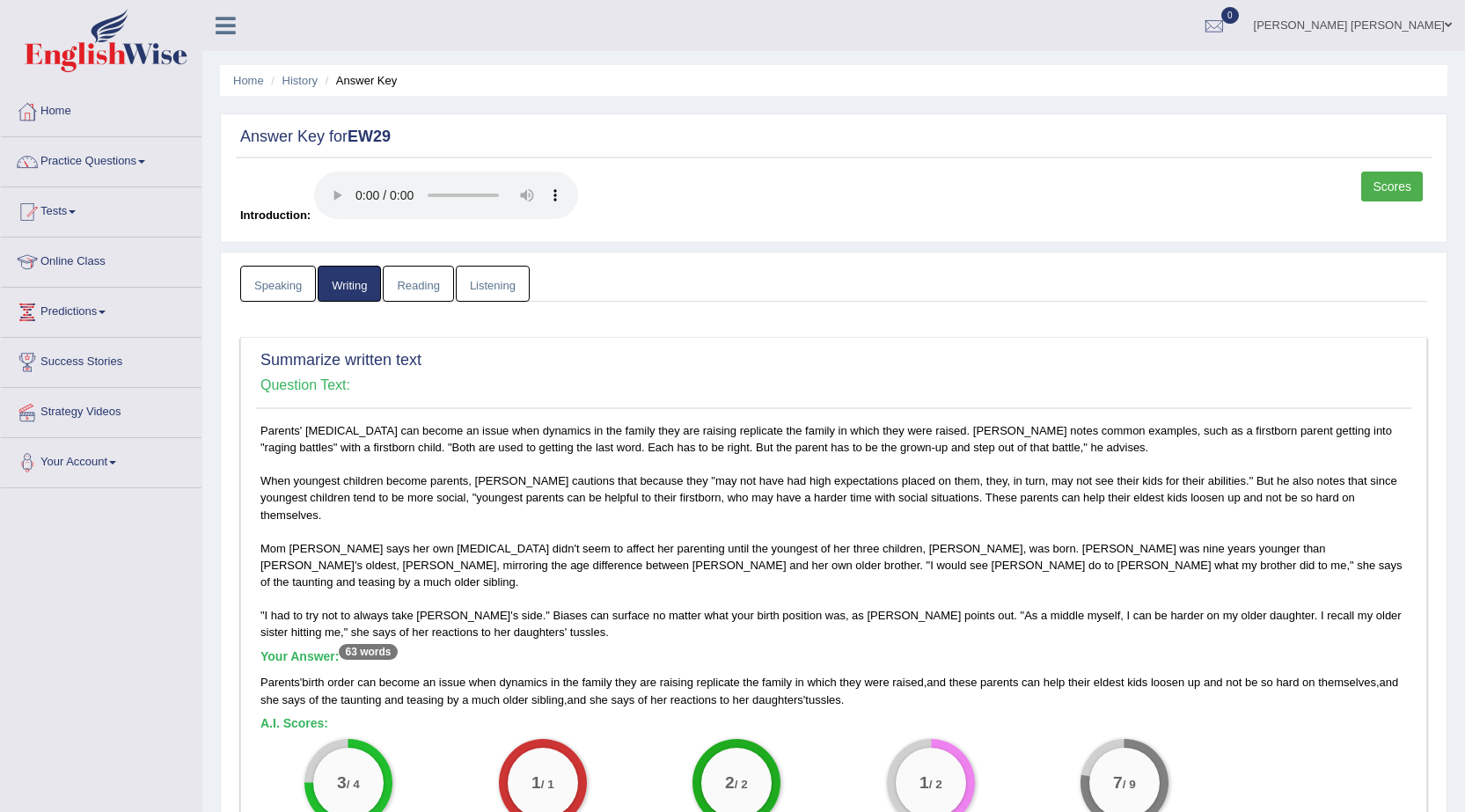
click at [396, 293] on link "Reading" at bounding box center [418, 284] width 70 height 36
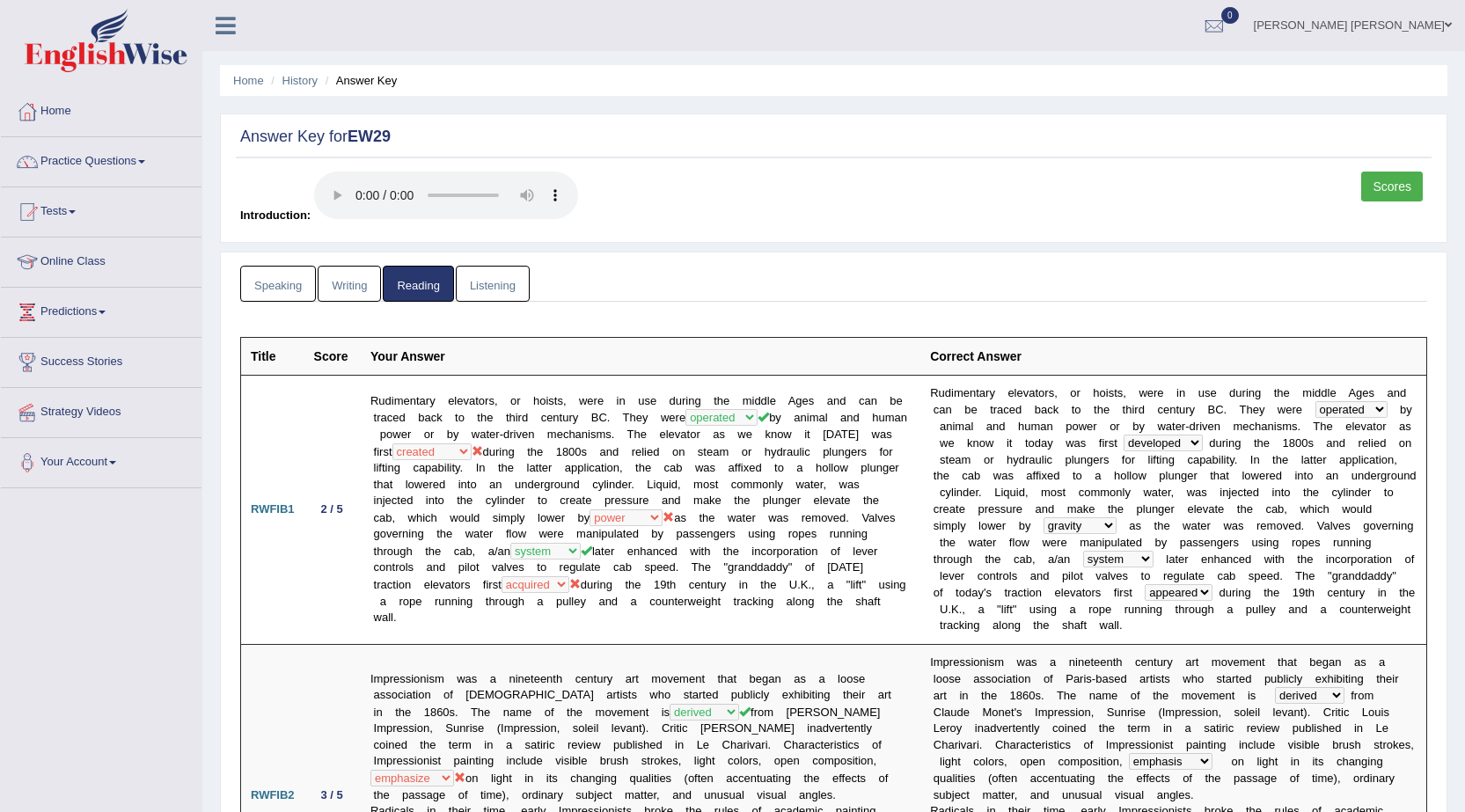
click at [505, 291] on link "Listening" at bounding box center [493, 284] width 74 height 36
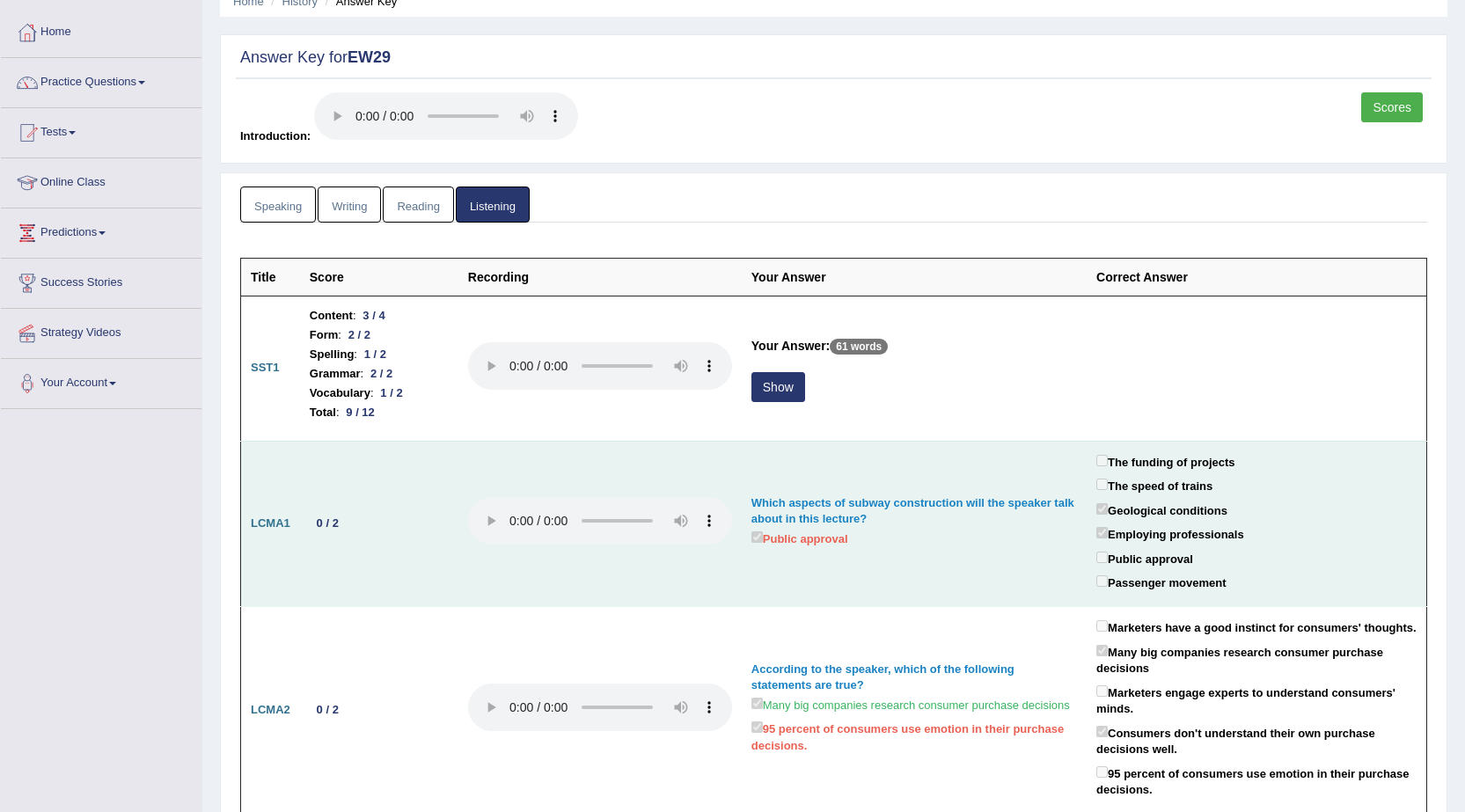
scroll to position [264, 0]
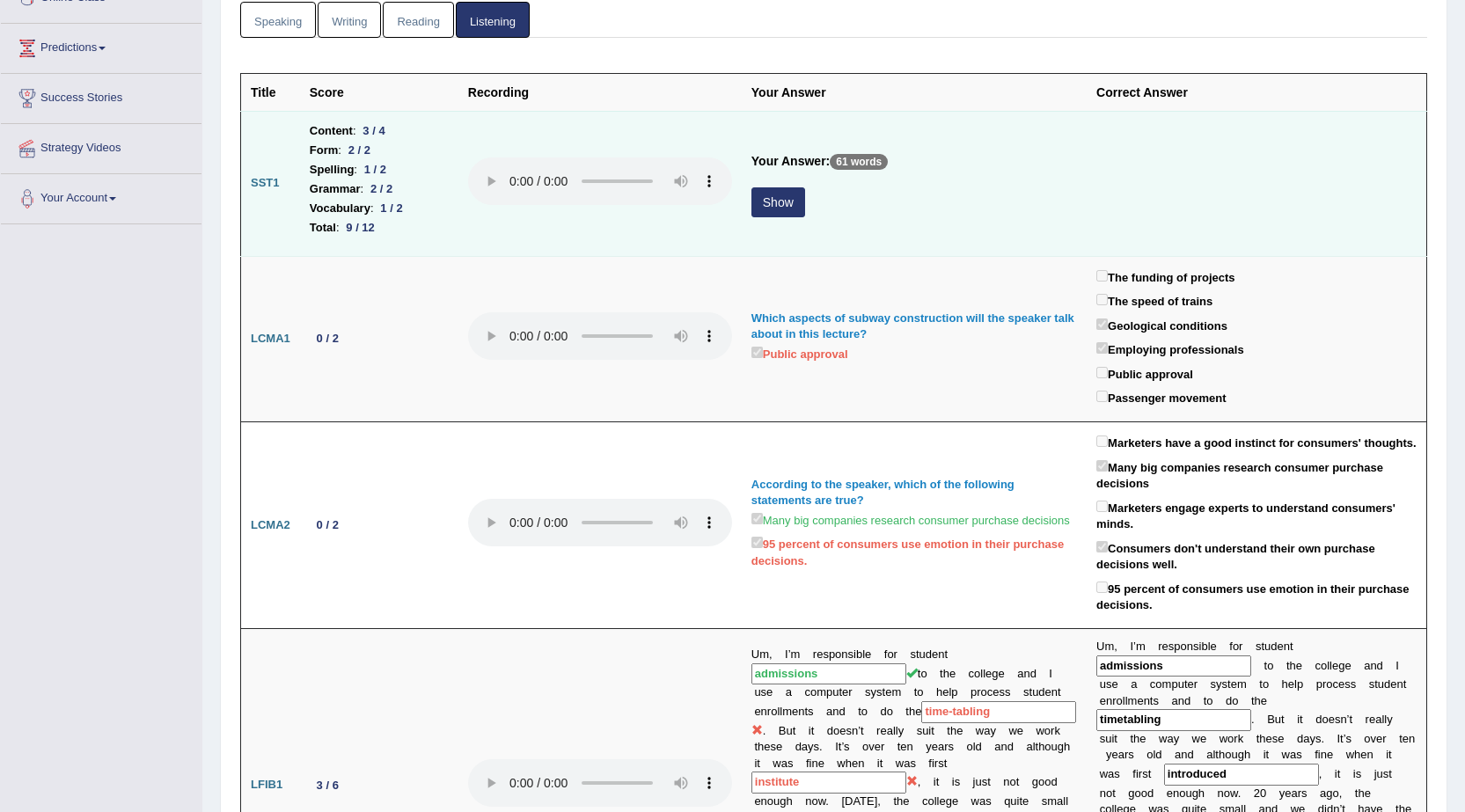
click at [760, 198] on button "Show" at bounding box center [778, 201] width 53 height 29
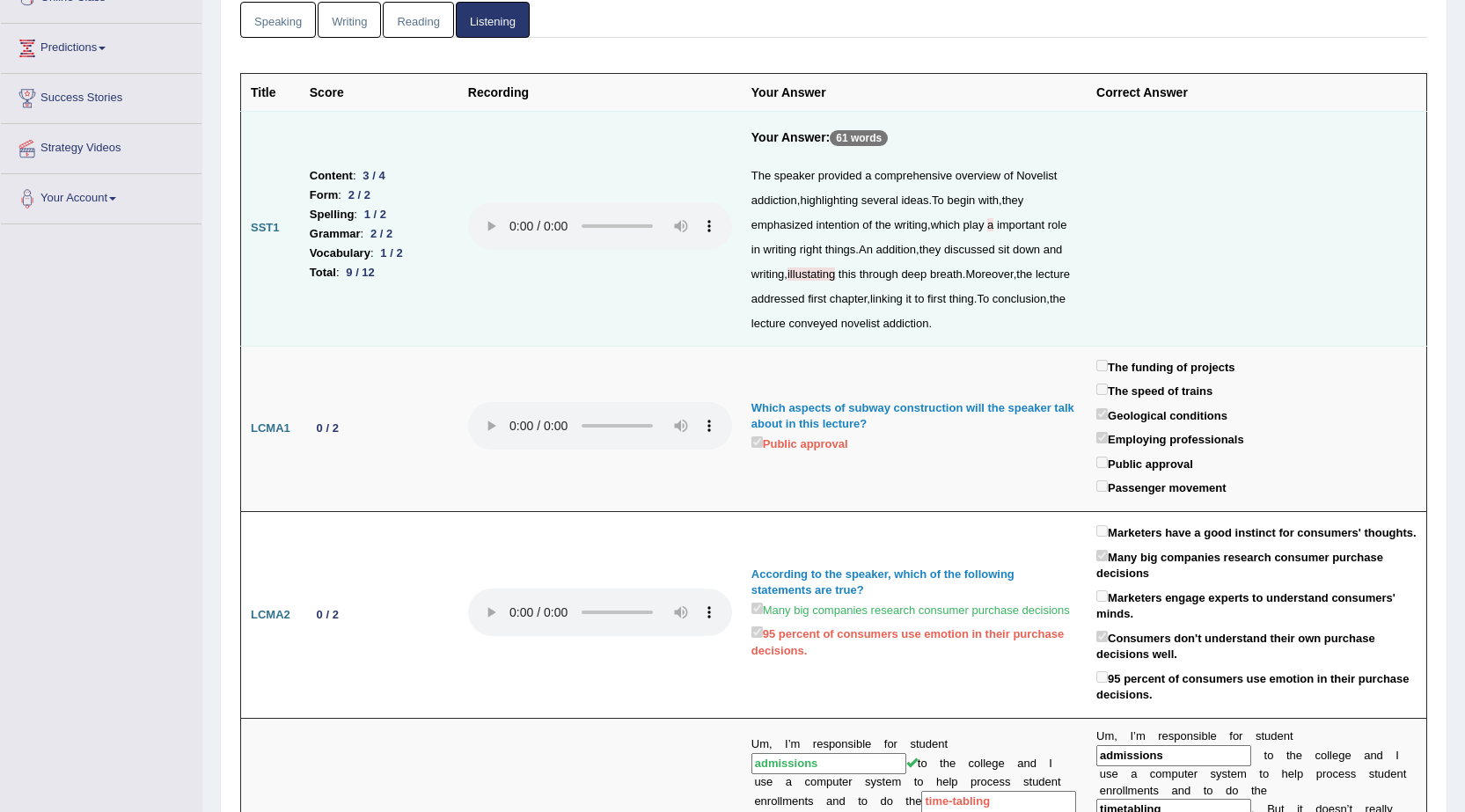
click at [828, 274] on span "illustating" at bounding box center [811, 274] width 48 height 13
click at [396, 229] on div "2 / 2" at bounding box center [382, 233] width 36 height 18
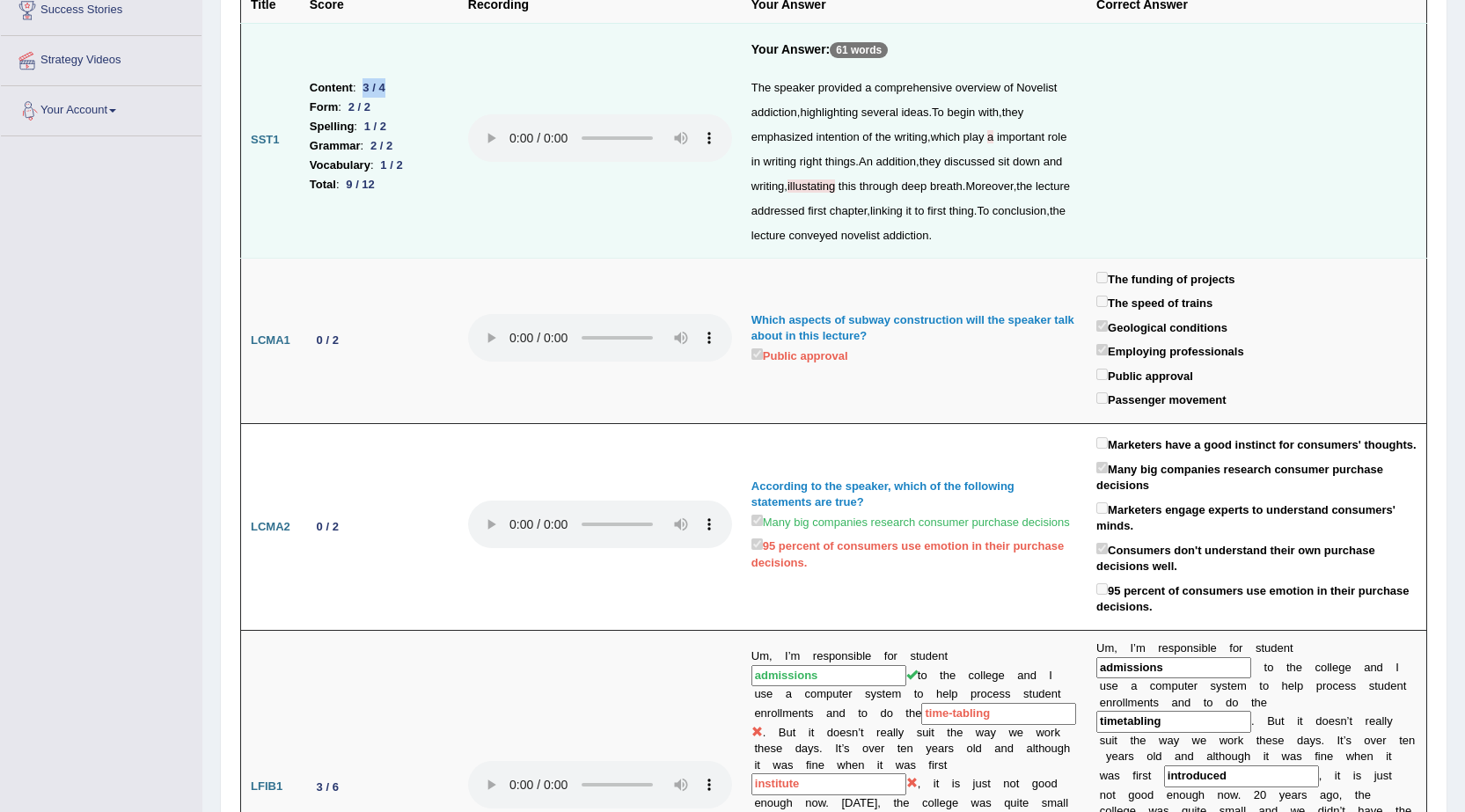
drag, startPoint x: 352, startPoint y: 89, endPoint x: 392, endPoint y: 89, distance: 40.0
click at [392, 89] on li "Content : 3 / 4" at bounding box center [379, 87] width 139 height 19
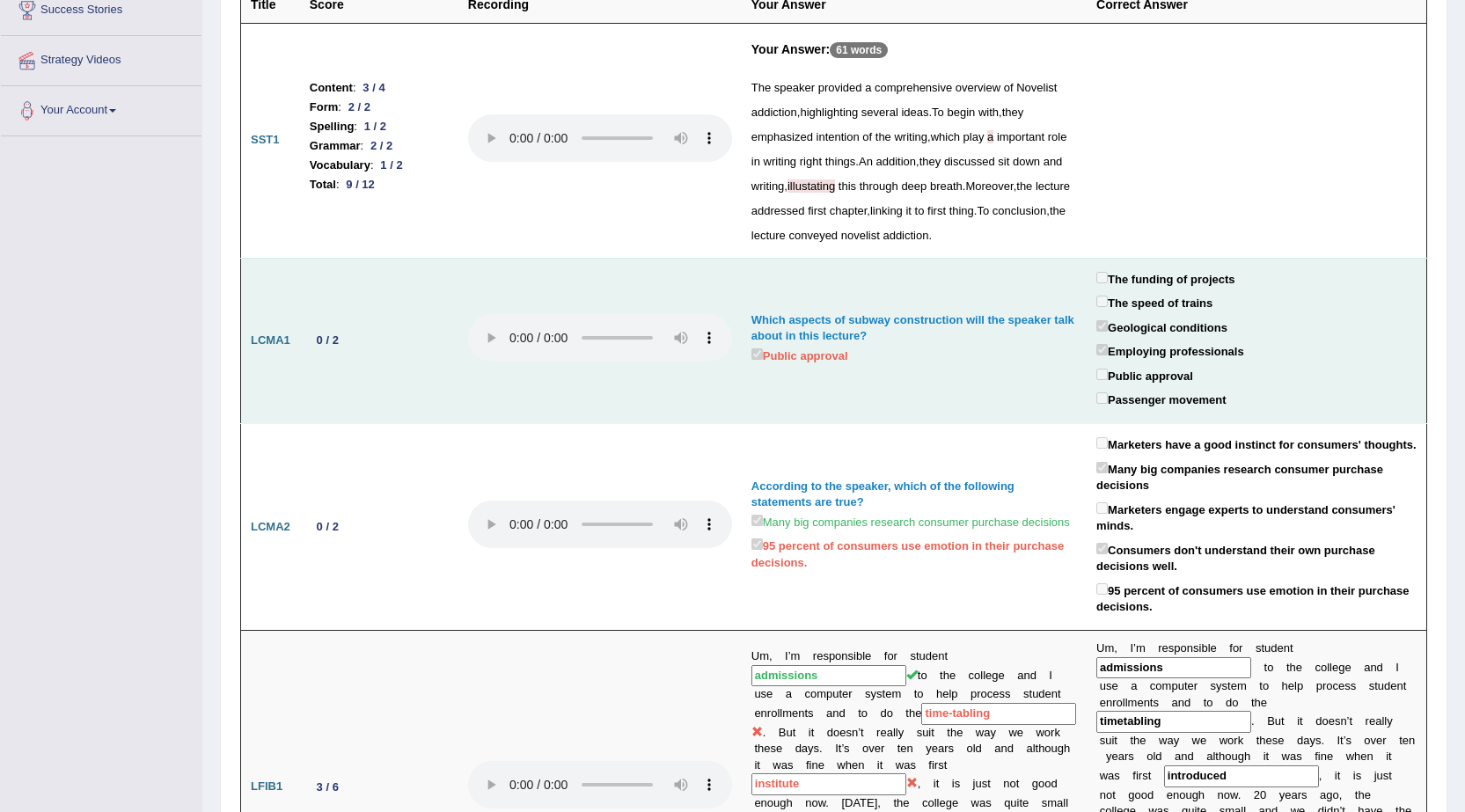
click at [674, 280] on td at bounding box center [600, 340] width 283 height 165
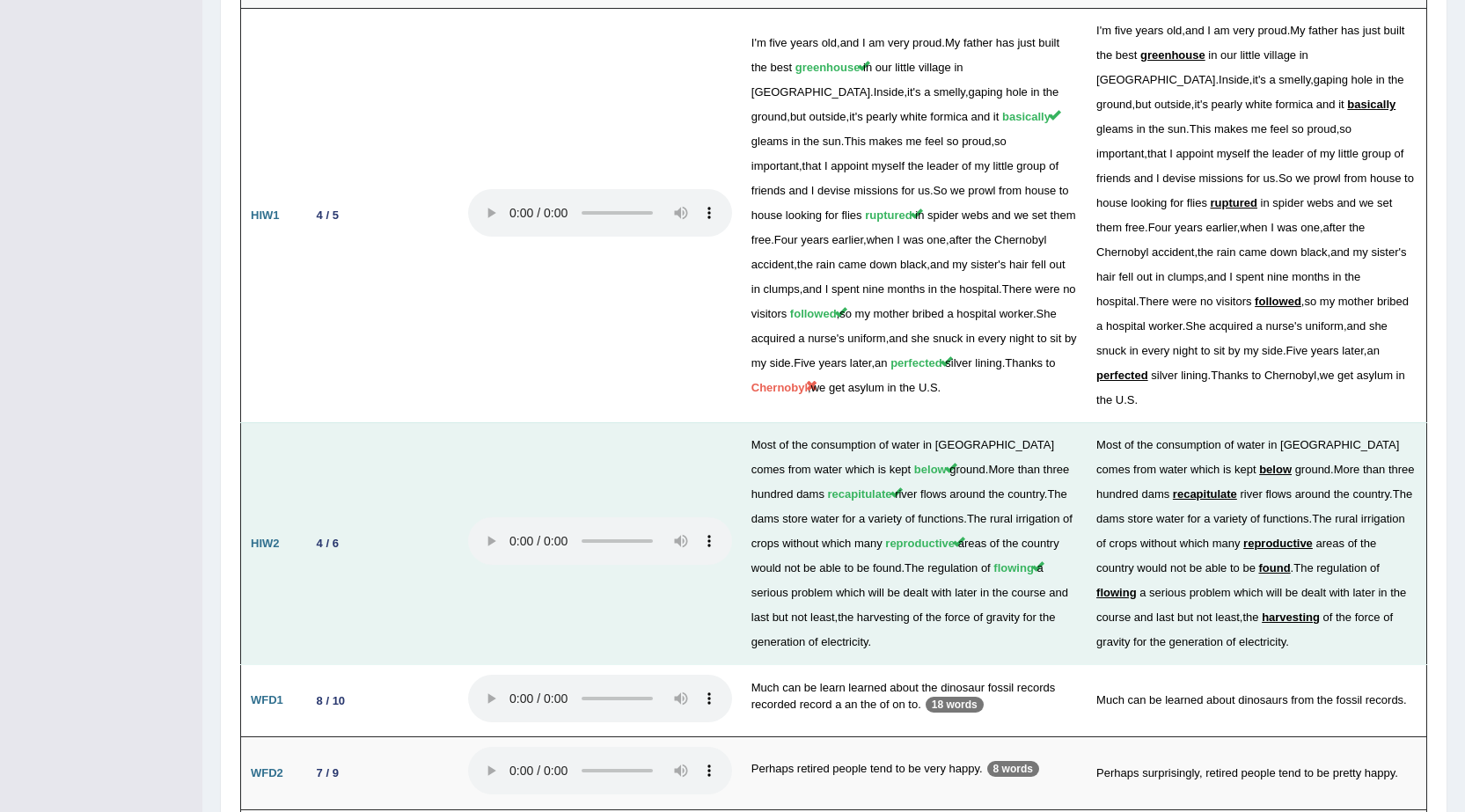
scroll to position [2936, 0]
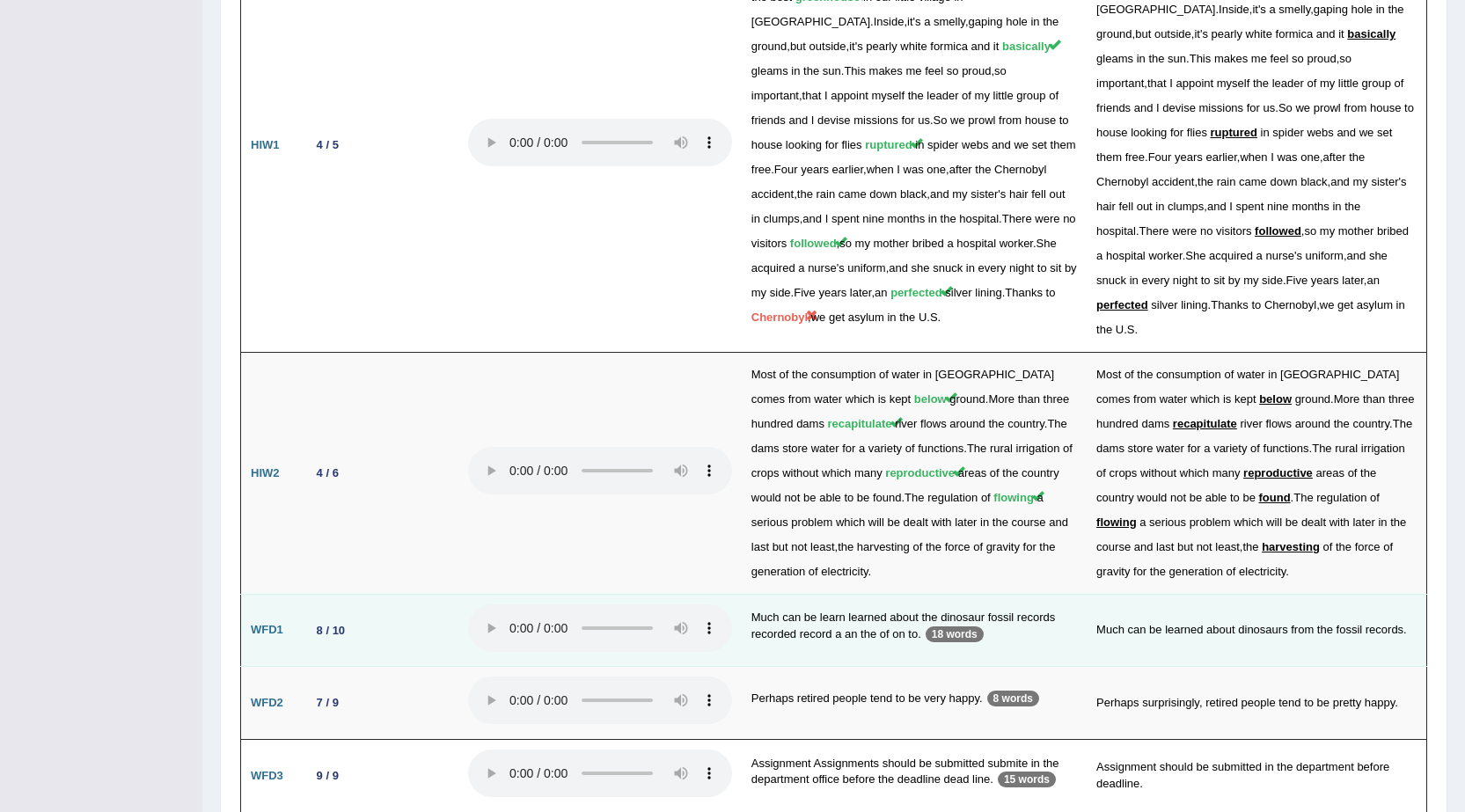
click at [295, 594] on td "WFD1" at bounding box center [271, 630] width 59 height 73
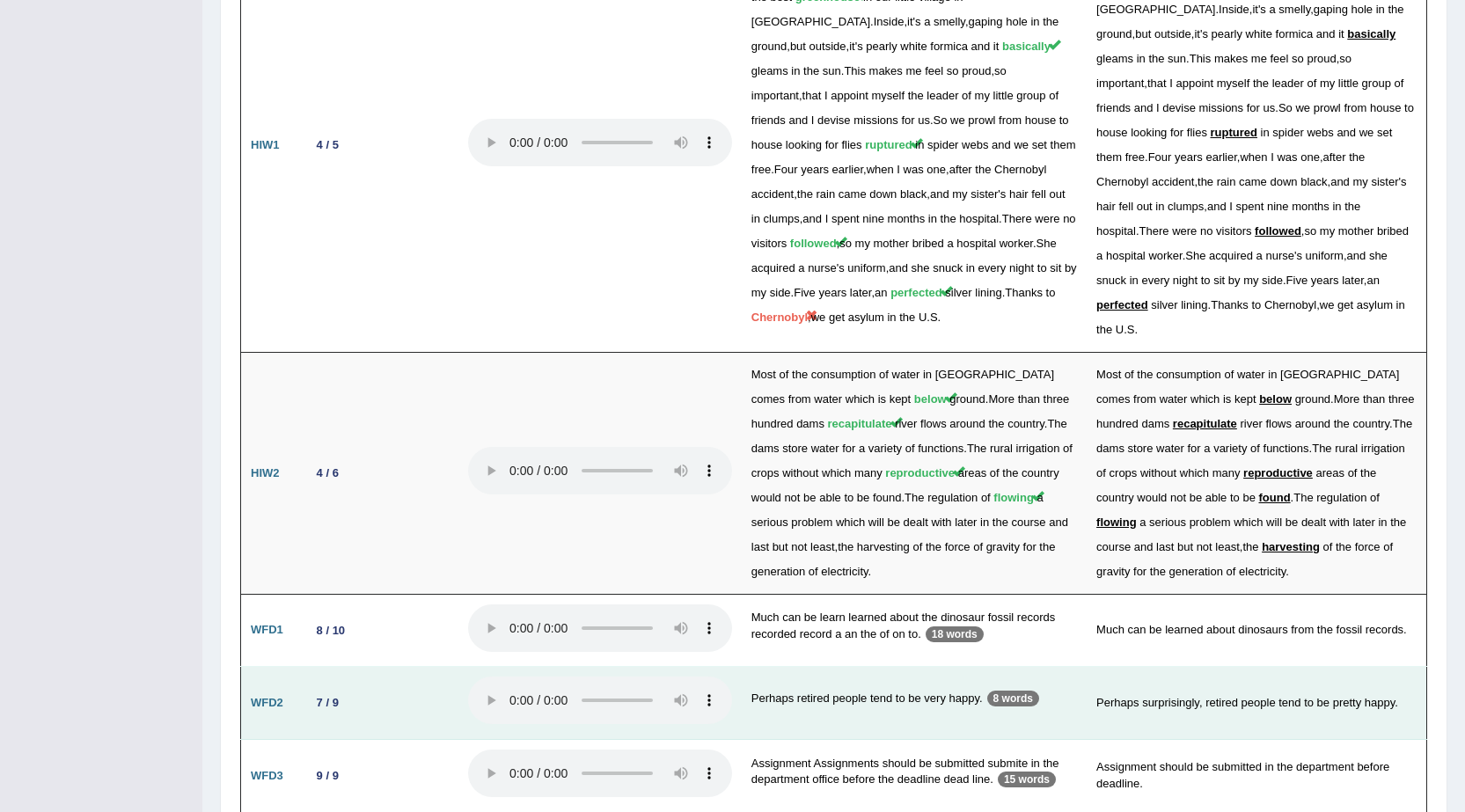
click at [315, 667] on td "7 / 9" at bounding box center [379, 703] width 159 height 73
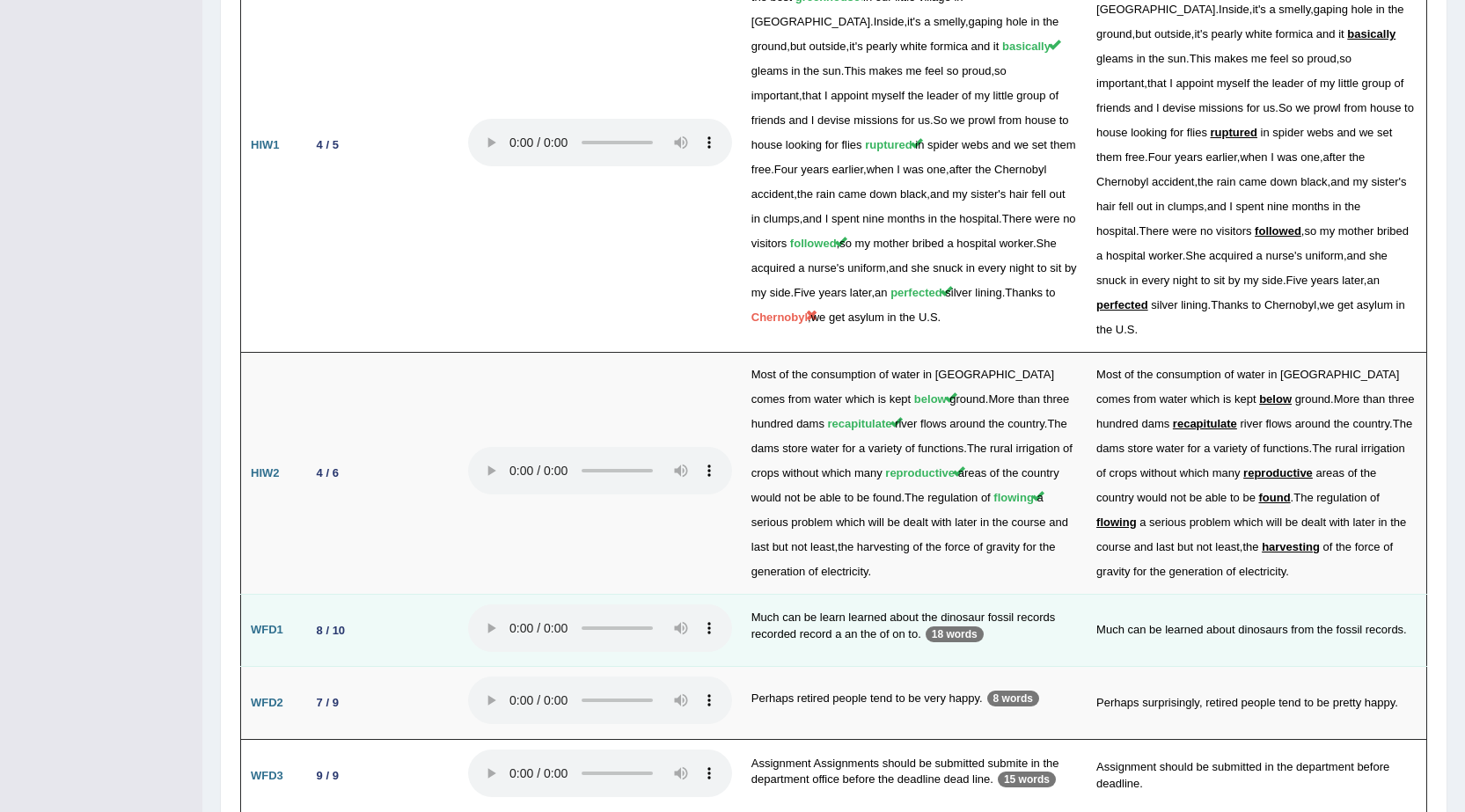
click at [317, 621] on div "8 / 10" at bounding box center [331, 630] width 42 height 18
click at [1403, 594] on td "Much can be learned about dinosaurs from the fossil records." at bounding box center [1256, 630] width 339 height 73
drag, startPoint x: 834, startPoint y: 545, endPoint x: 925, endPoint y: 551, distance: 91.2
click at [925, 594] on td "Much can be learn learned about the dinosaur fossil records recorded record a a…" at bounding box center [914, 630] width 345 height 73
click at [846, 594] on td "Much can be learn learned about the dinosaur fossil records recorded record a a…" at bounding box center [914, 630] width 345 height 73
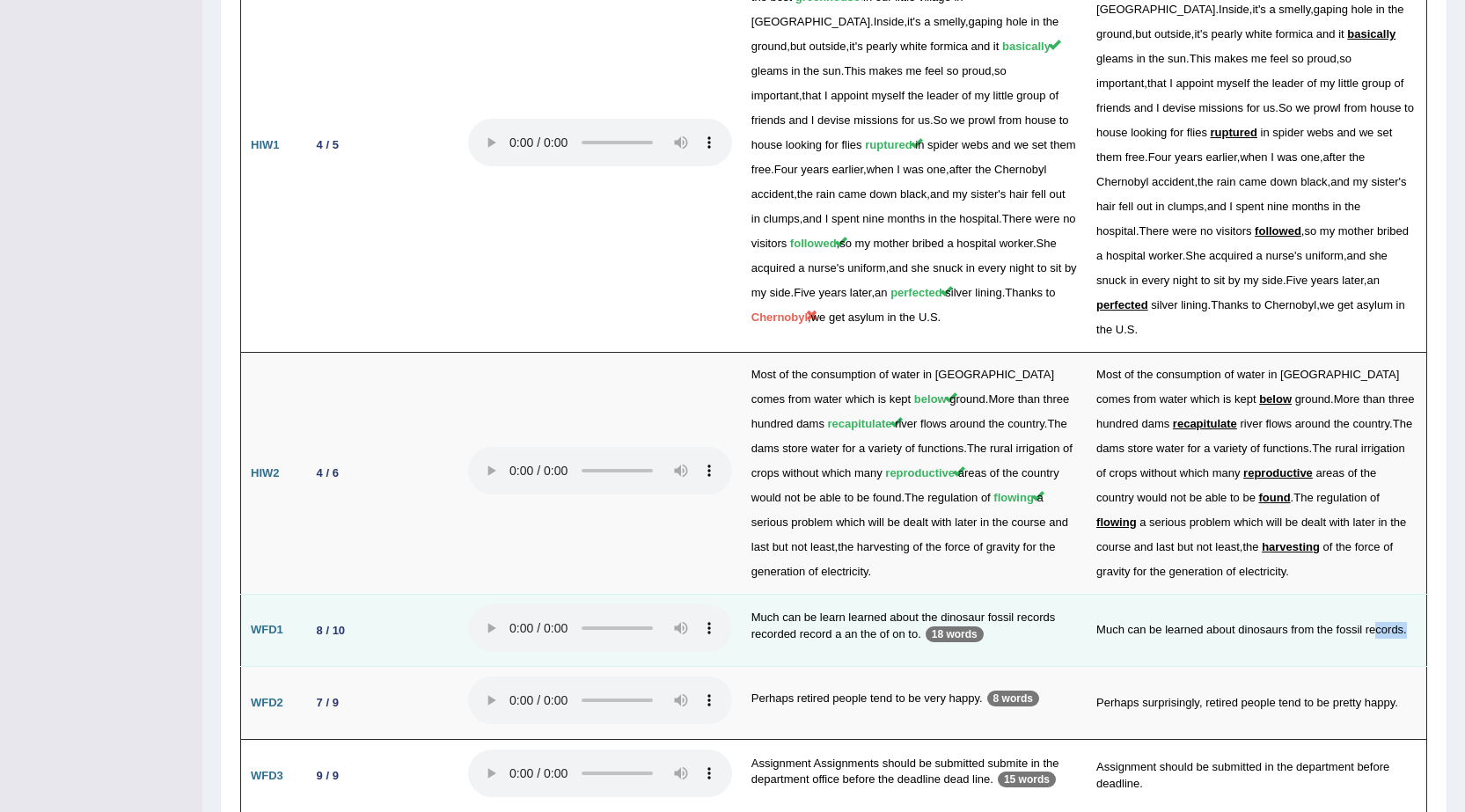
drag, startPoint x: 1377, startPoint y: 540, endPoint x: 1405, endPoint y: 540, distance: 28.0
click at [1405, 594] on td "Much can be learned about dinosaurs from the fossil records." at bounding box center [1256, 630] width 339 height 73
click at [1402, 594] on td "Much can be learned about dinosaurs from the fossil records." at bounding box center [1256, 630] width 339 height 73
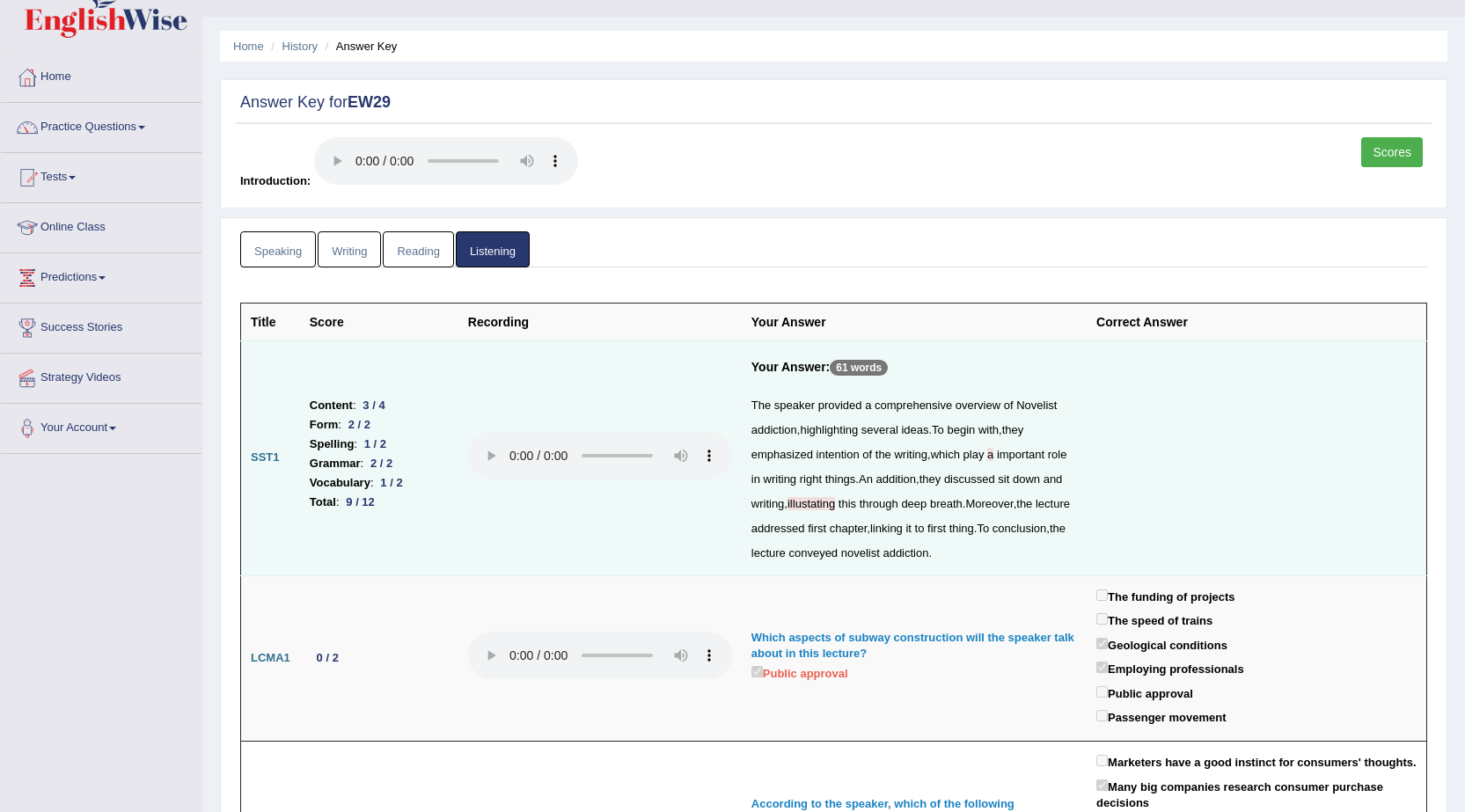
scroll to position [0, 0]
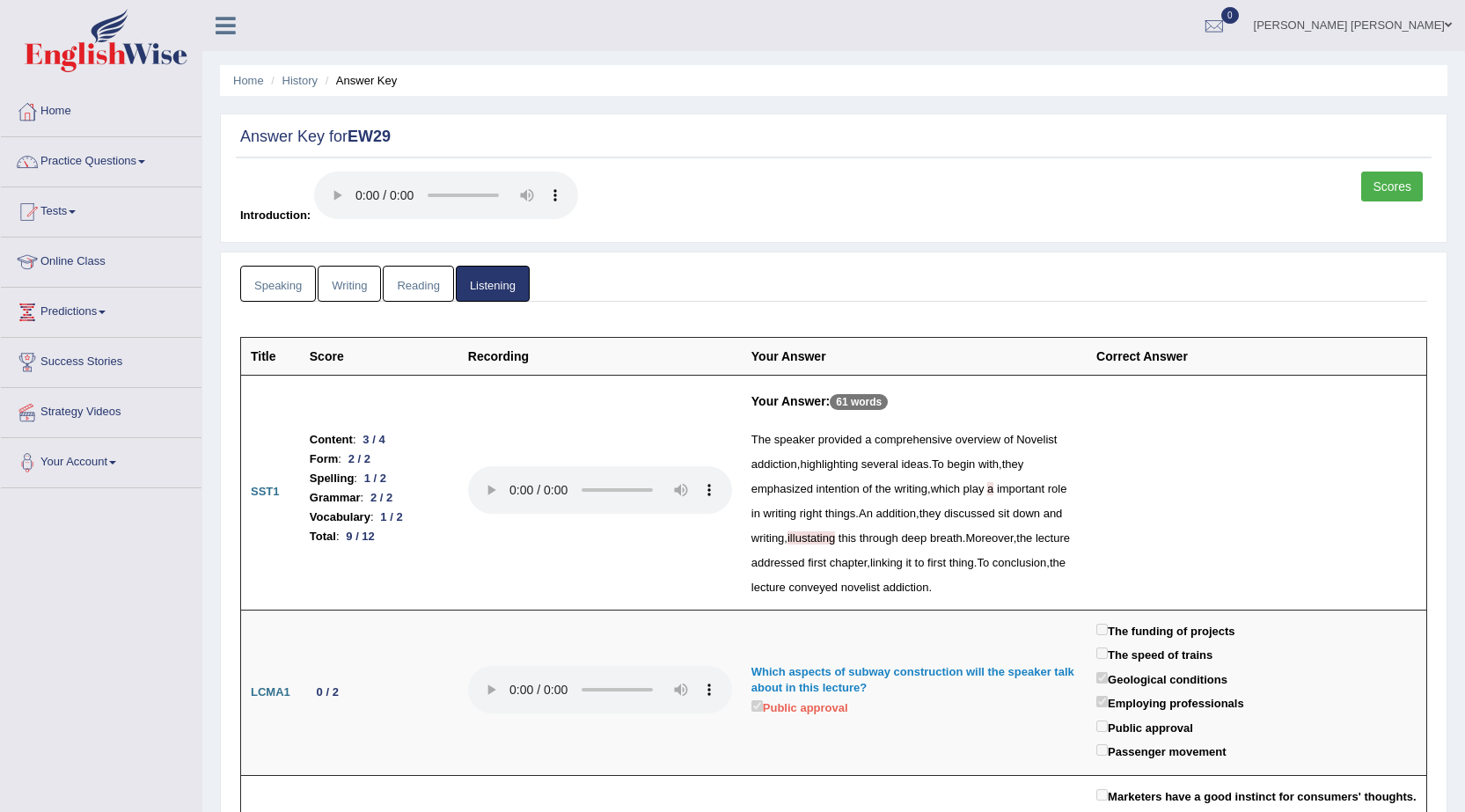
click at [439, 280] on link "Reading" at bounding box center [418, 284] width 70 height 36
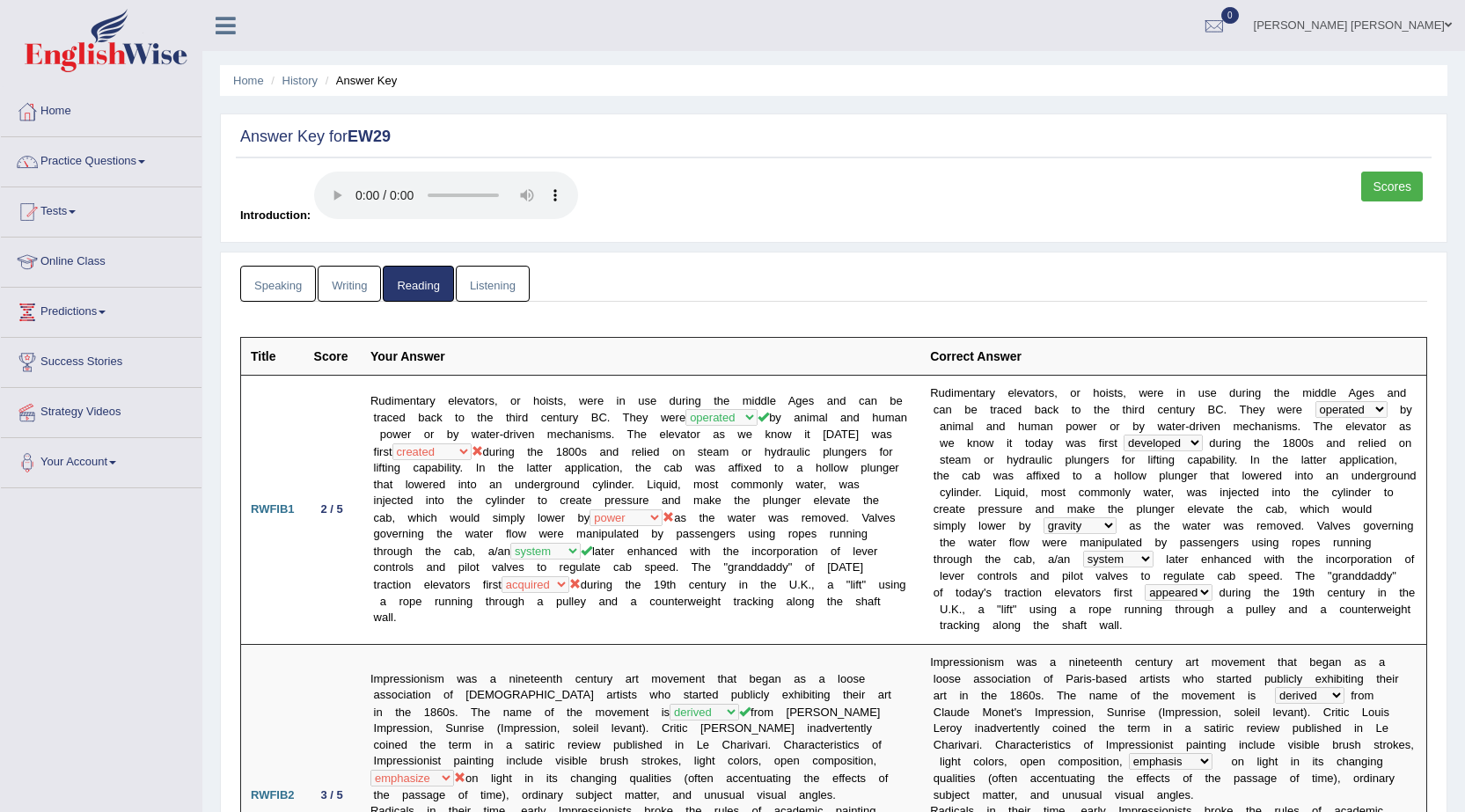
click at [79, 207] on link "Tests" at bounding box center [101, 209] width 200 height 44
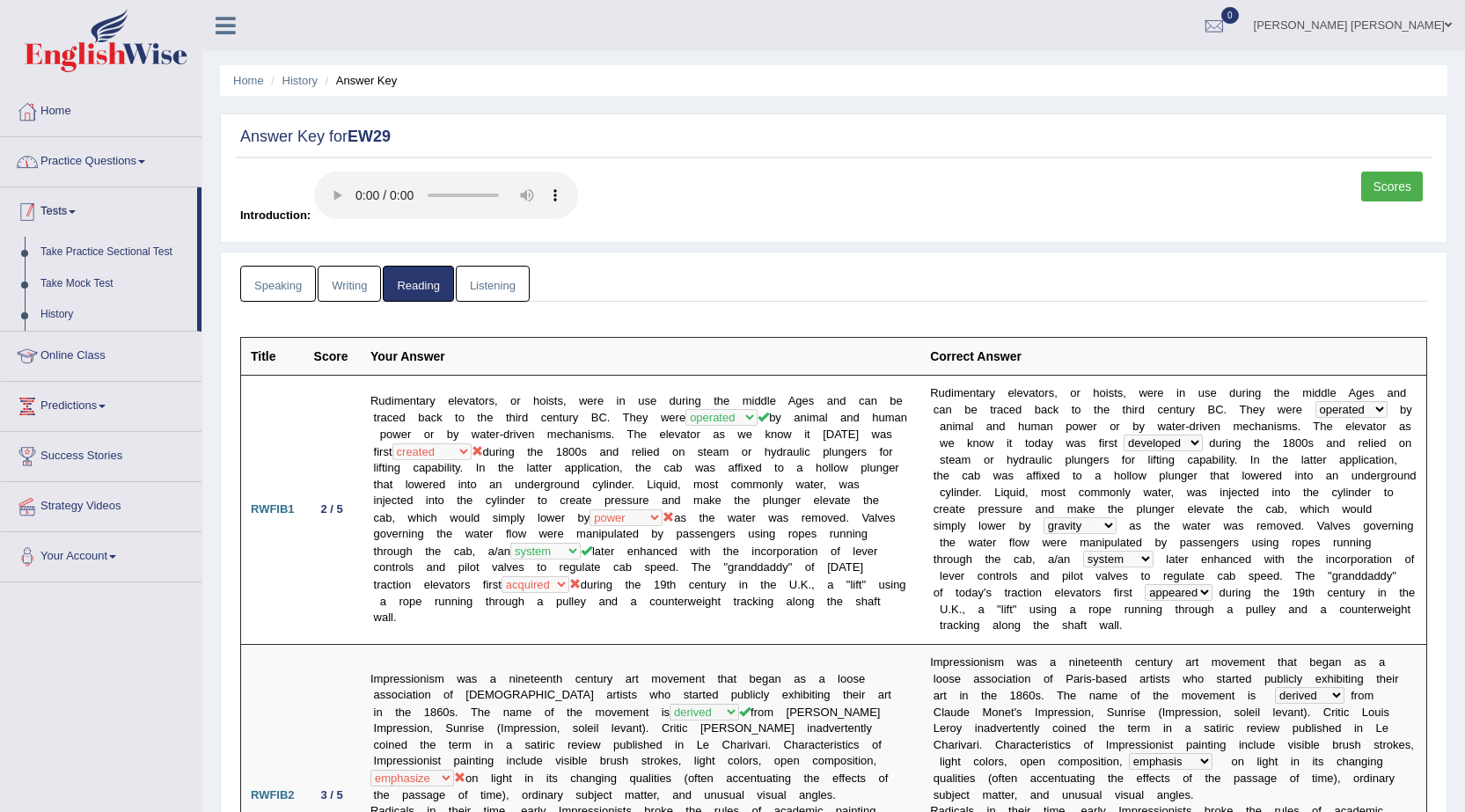
click at [154, 166] on link "Practice Questions" at bounding box center [101, 159] width 200 height 44
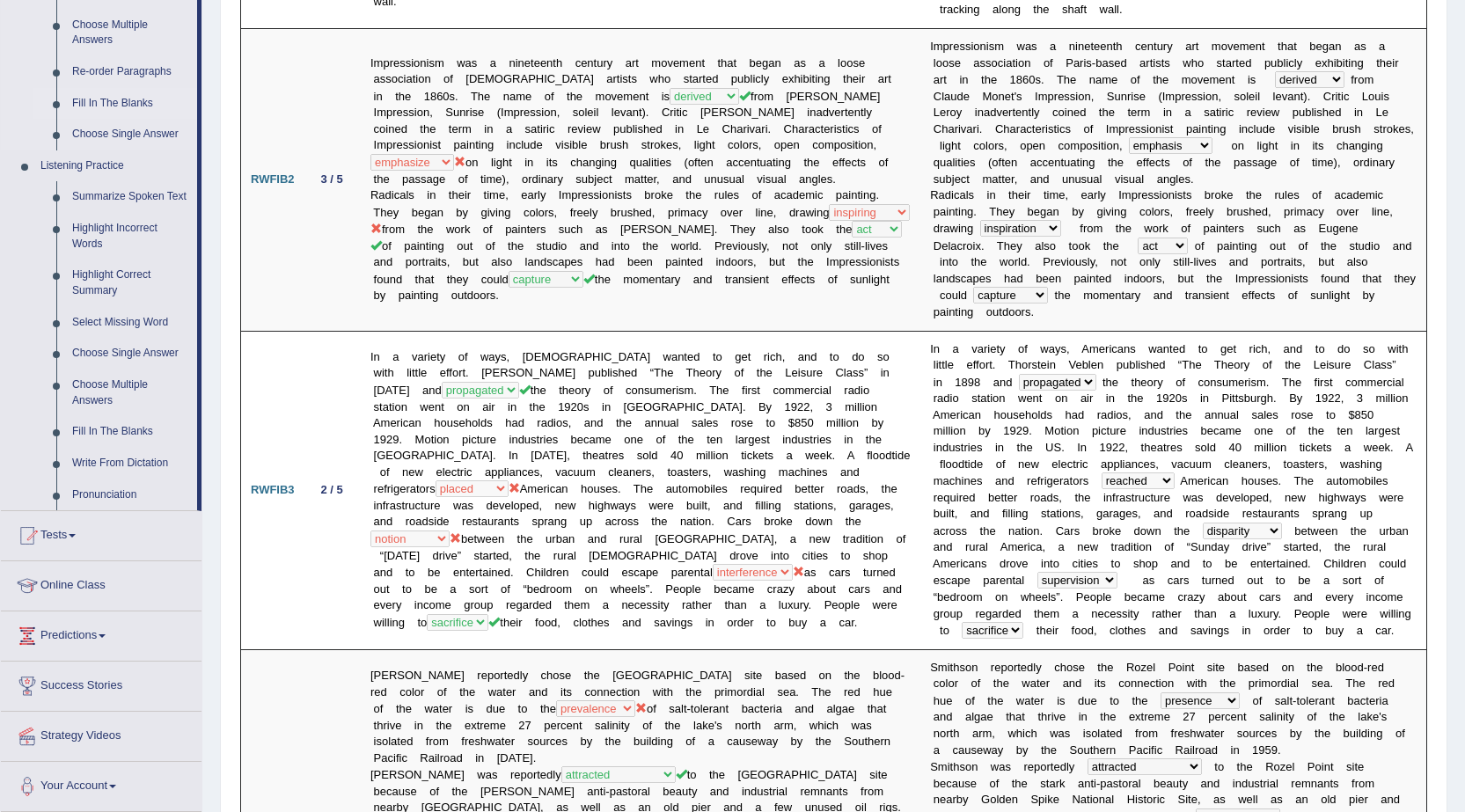
scroll to position [264, 0]
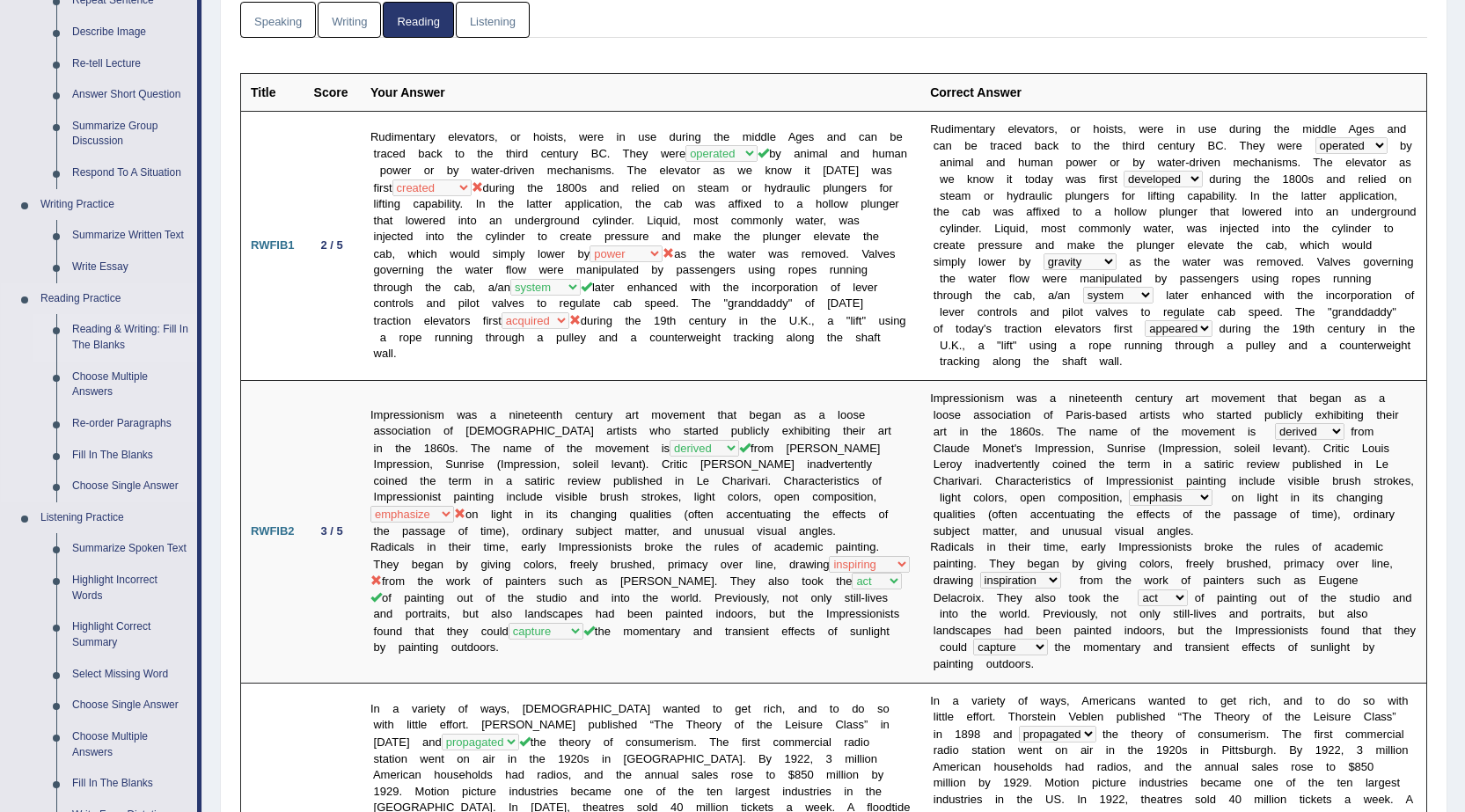
click at [105, 326] on link "Reading & Writing: Fill In The Blanks" at bounding box center [131, 337] width 133 height 47
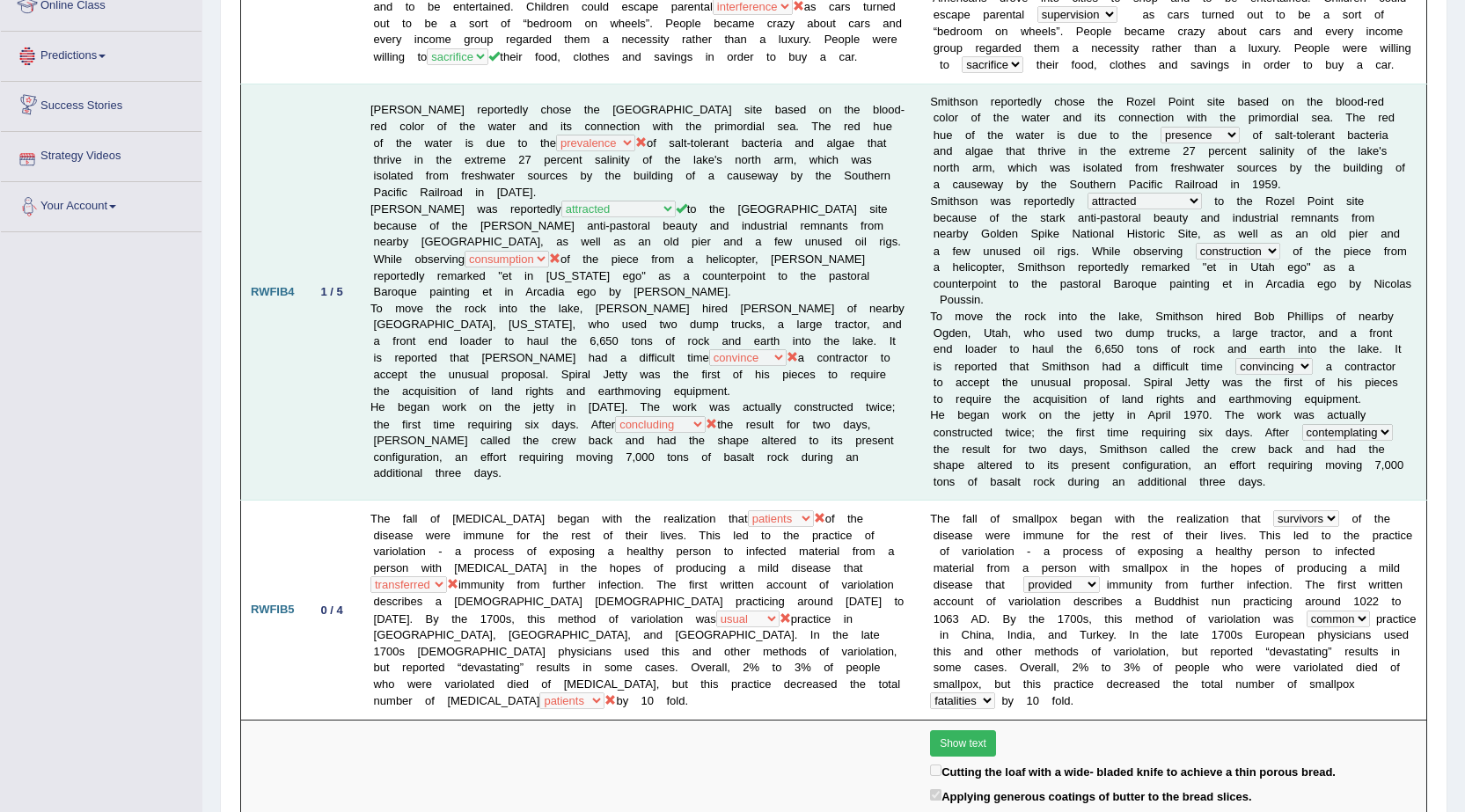
scroll to position [1203, 0]
